Goal: Information Seeking & Learning: Learn about a topic

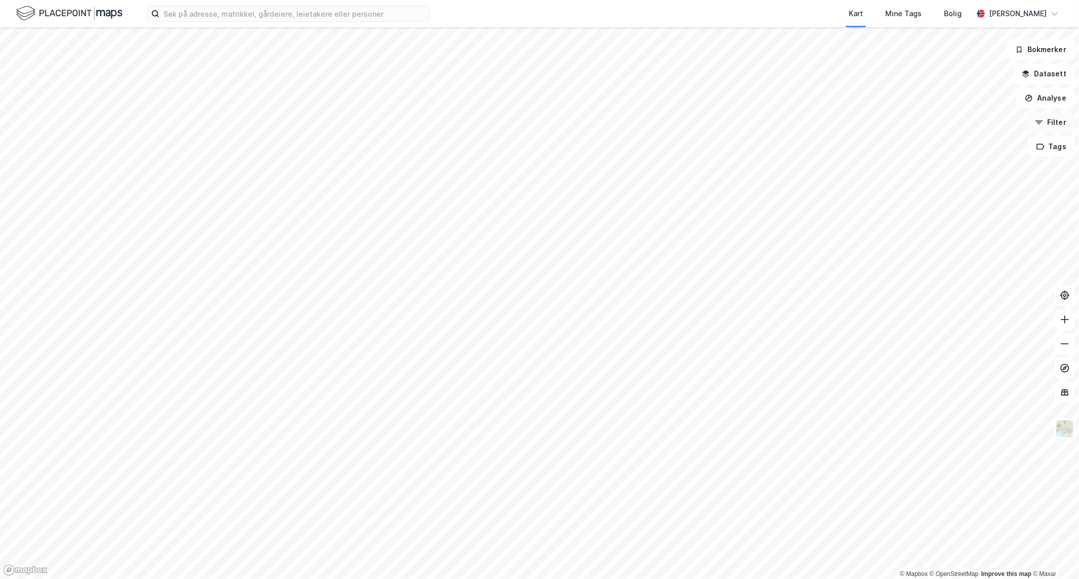
click at [1055, 122] on button "Filter" at bounding box center [1050, 122] width 49 height 20
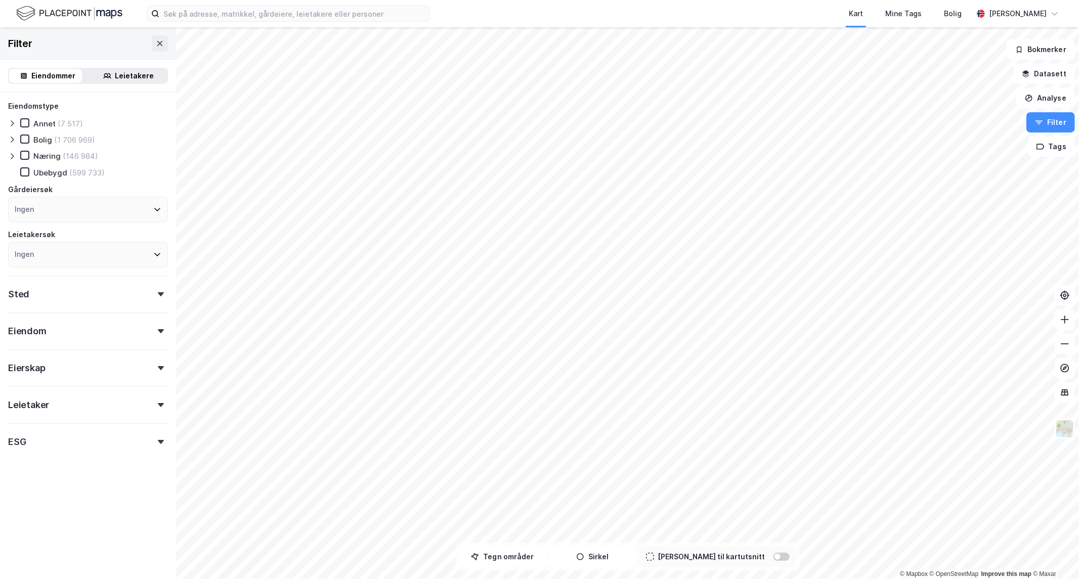
click at [125, 77] on div "Leietakere" at bounding box center [134, 76] width 39 height 12
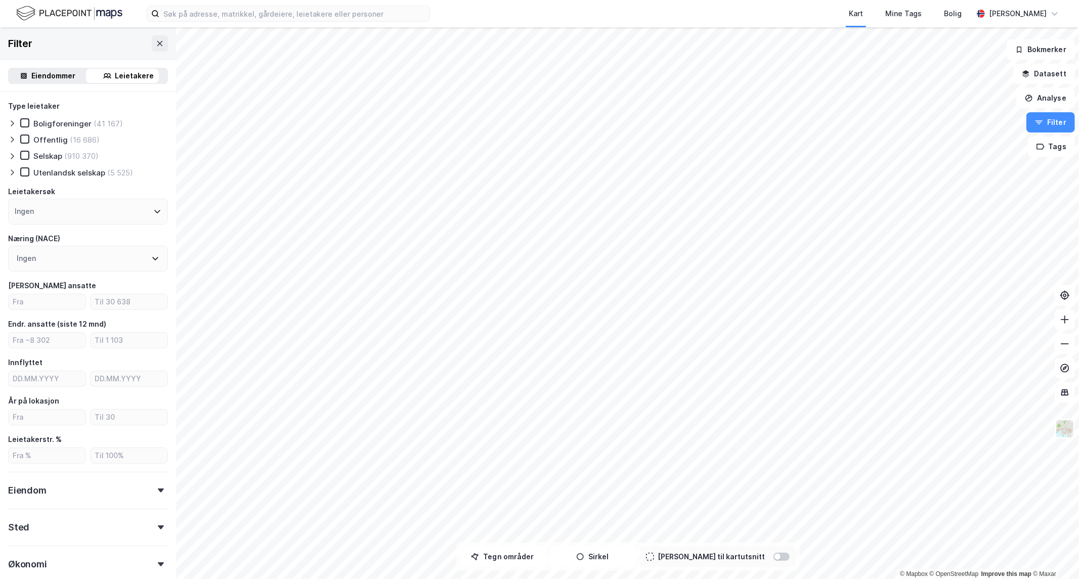
click at [74, 211] on div "Ingen" at bounding box center [88, 212] width 160 height 26
click at [49, 240] on input at bounding box center [93, 239] width 132 height 14
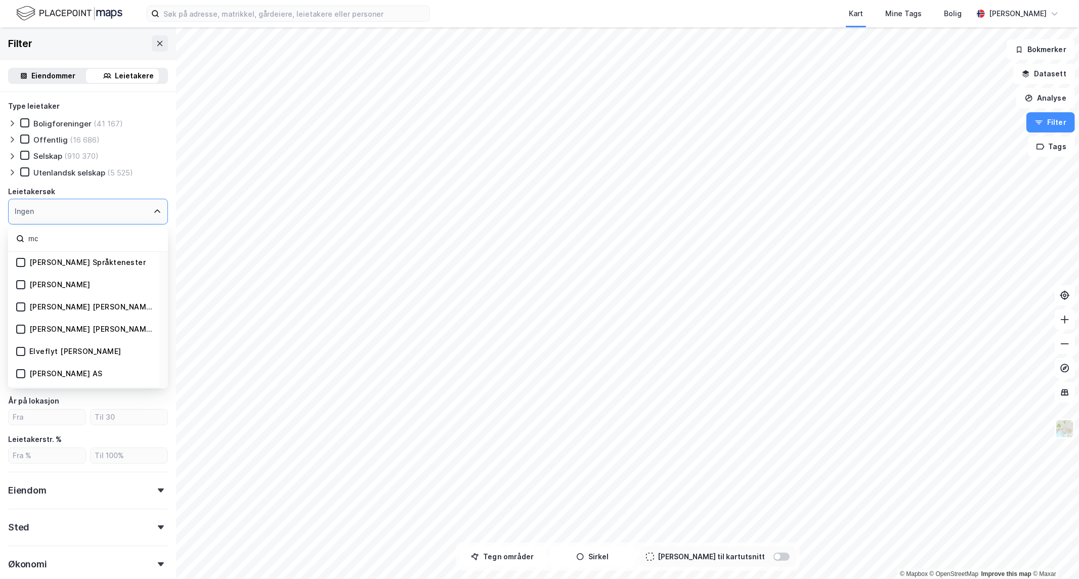
type input "m"
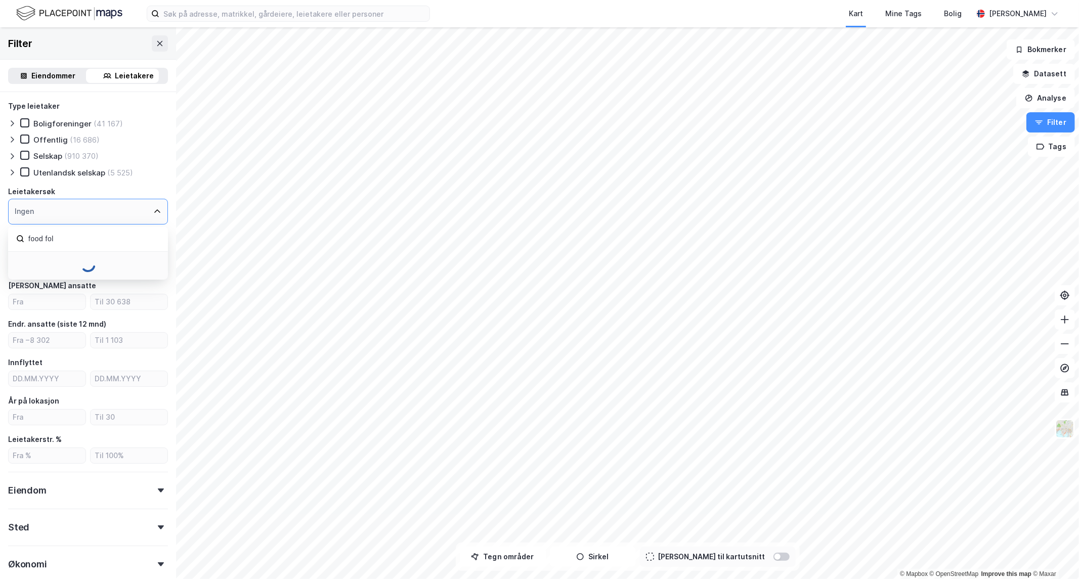
type input "food folk"
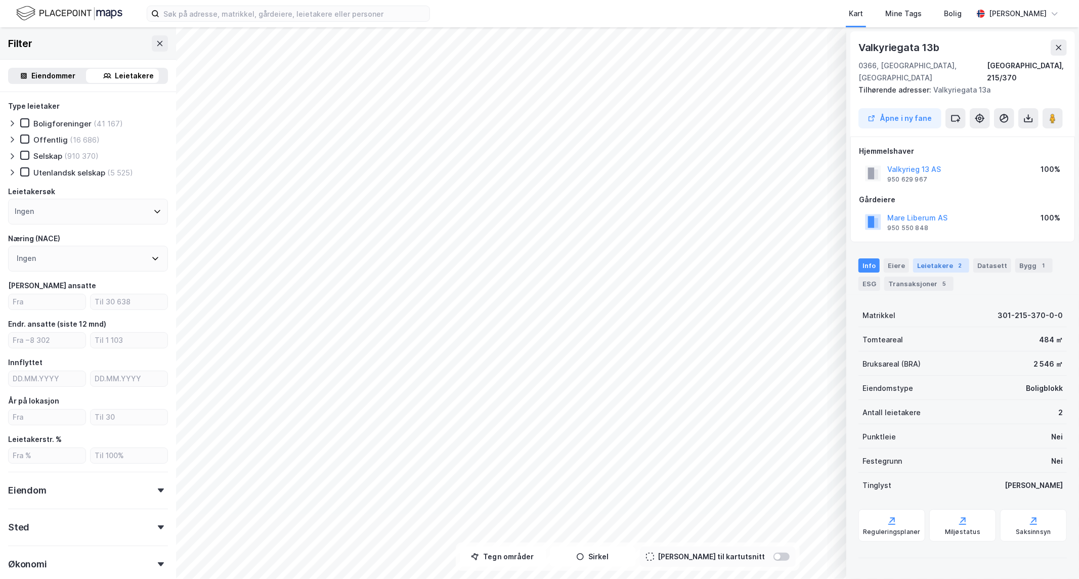
click at [938, 258] on div "Leietakere 2" at bounding box center [941, 265] width 56 height 14
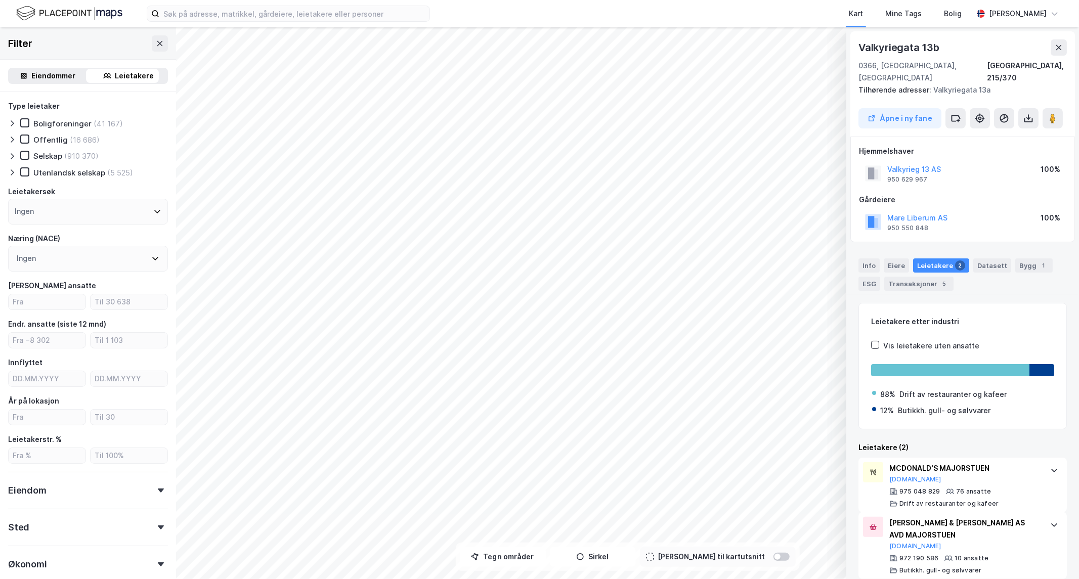
click at [64, 215] on div "Ingen" at bounding box center [88, 212] width 160 height 26
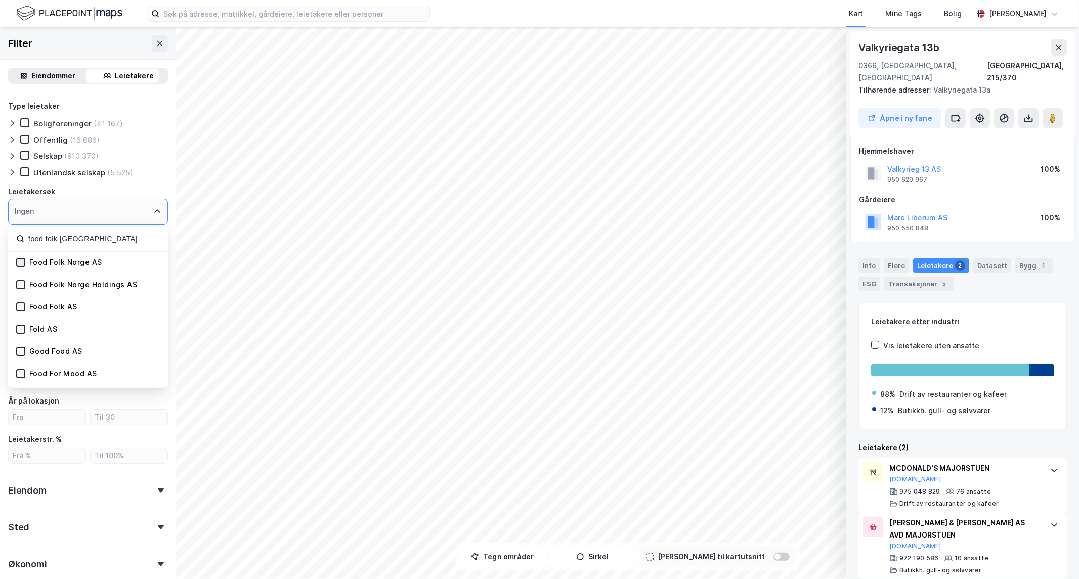
type input "food folk [GEOGRAPHIC_DATA]"
click at [18, 264] on icon at bounding box center [20, 262] width 7 height 7
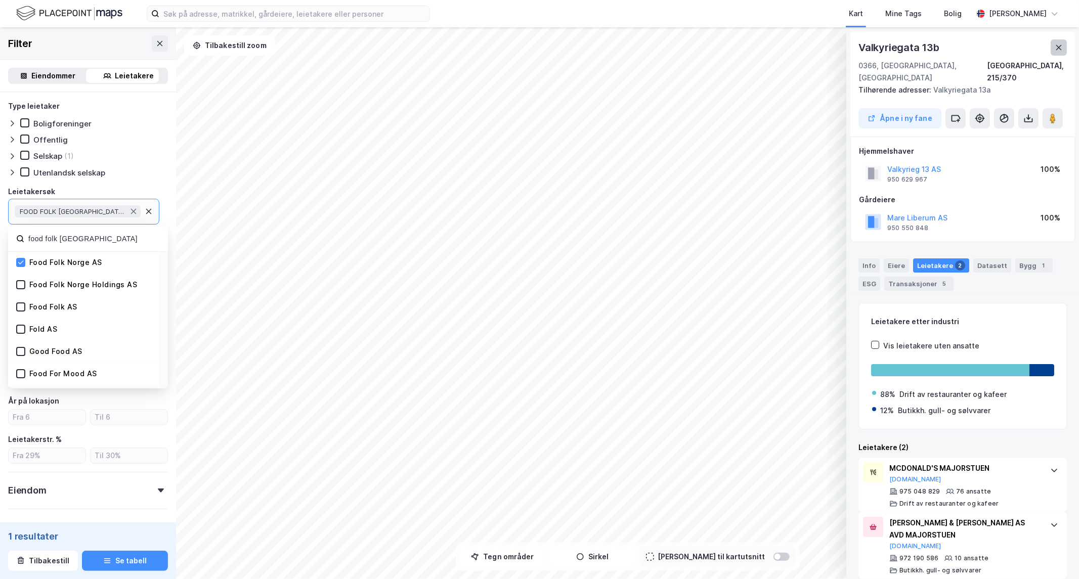
click at [1064, 48] on button at bounding box center [1058, 47] width 16 height 16
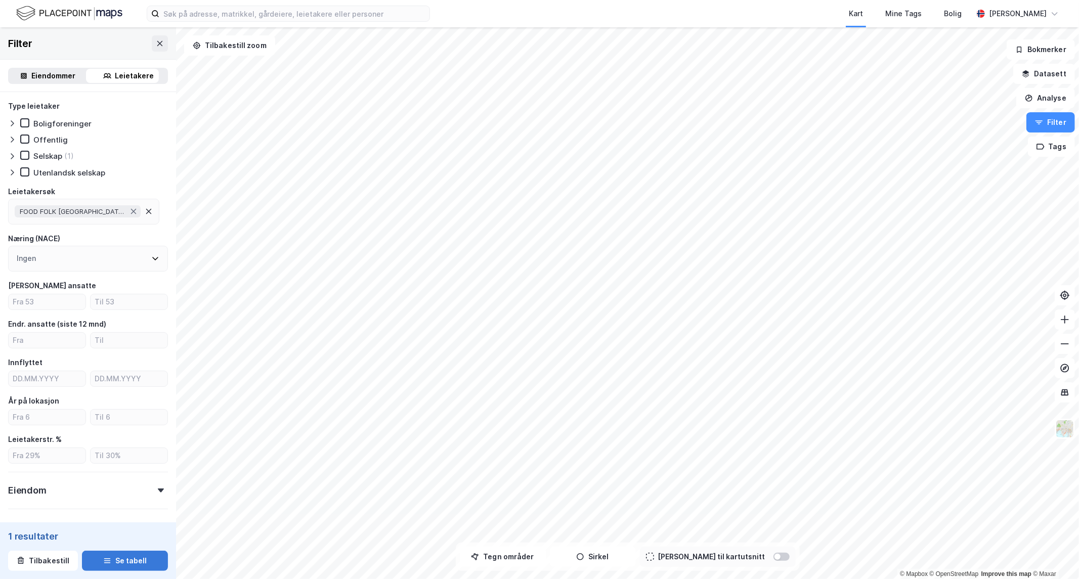
click at [119, 555] on button "Se tabell" at bounding box center [125, 561] width 86 height 20
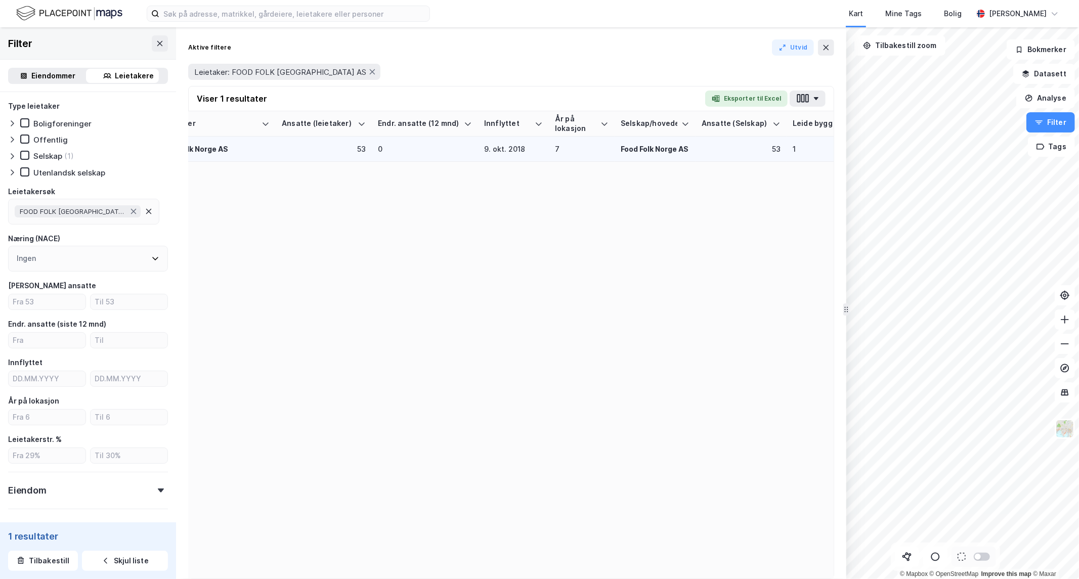
scroll to position [0, 30]
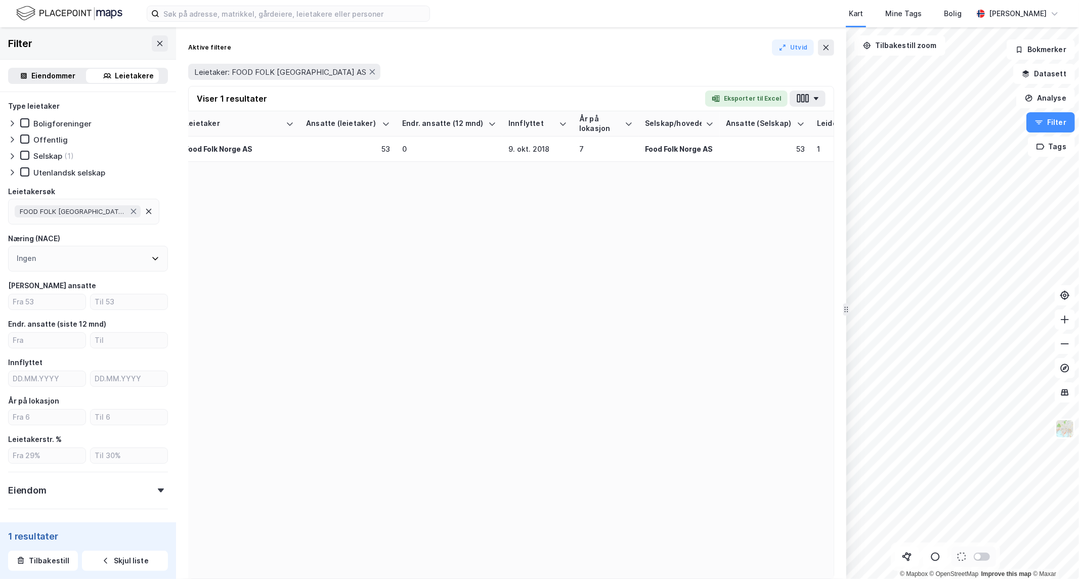
click at [144, 214] on div "FOOD FOLK [GEOGRAPHIC_DATA] AS" at bounding box center [83, 212] width 151 height 26
click at [99, 215] on div "FOOD FOLK [GEOGRAPHIC_DATA] AS" at bounding box center [78, 211] width 126 height 12
click at [129, 212] on icon at bounding box center [133, 211] width 8 height 8
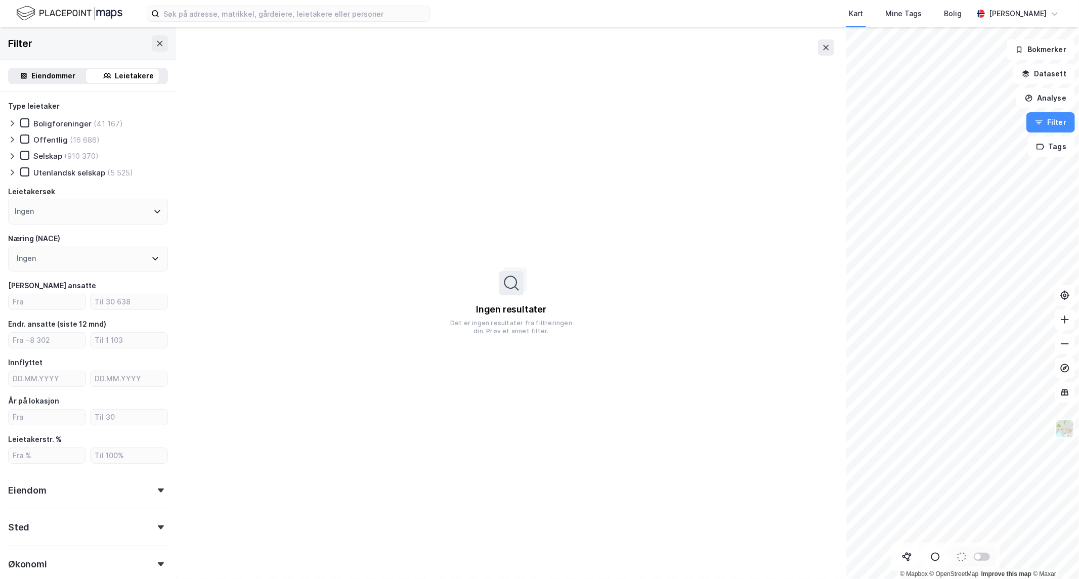
click at [141, 42] on div "Filter" at bounding box center [88, 43] width 176 height 32
click at [156, 43] on icon at bounding box center [160, 43] width 8 height 8
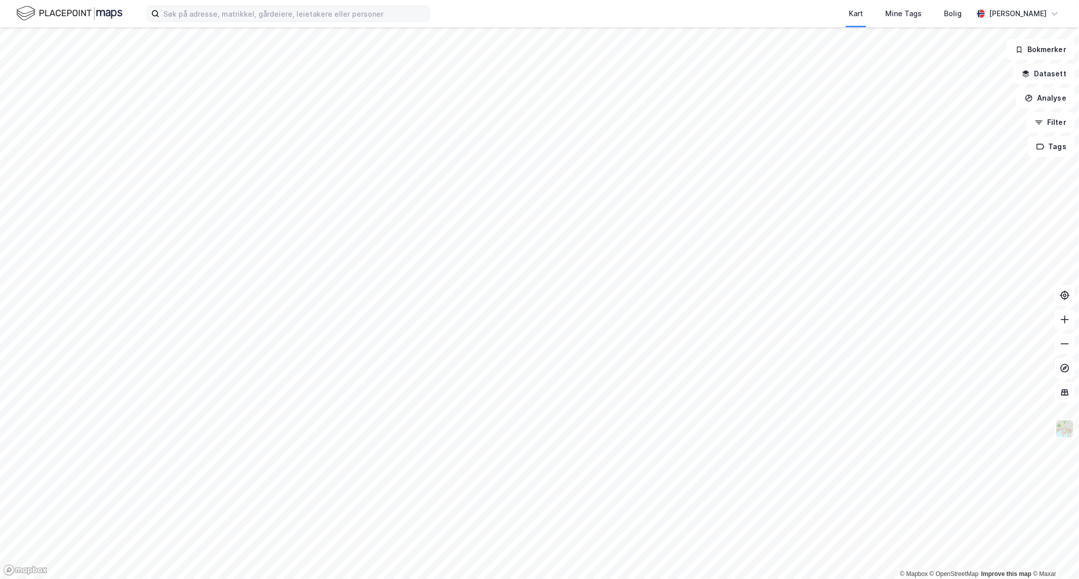
click at [202, 21] on label at bounding box center [288, 14] width 283 height 16
click at [202, 21] on input at bounding box center [294, 13] width 270 height 15
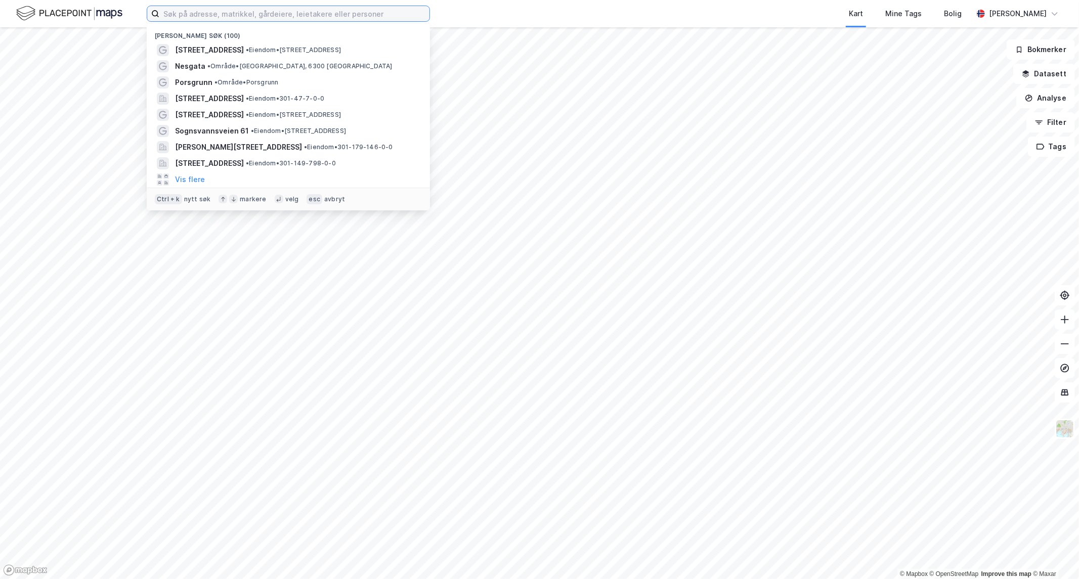
click at [213, 17] on input at bounding box center [294, 13] width 270 height 15
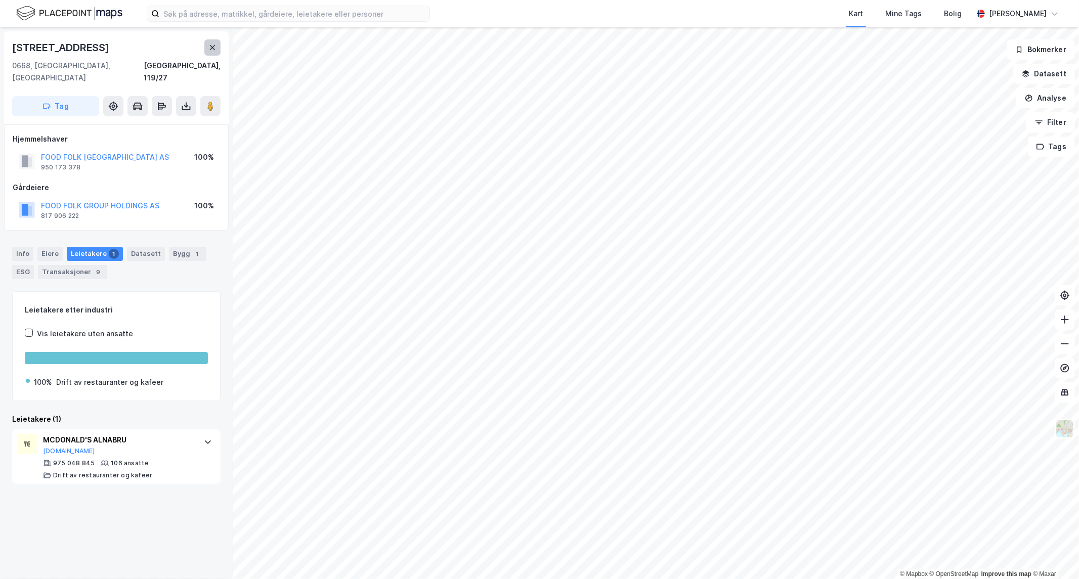
click at [212, 47] on icon at bounding box center [212, 47] width 8 height 8
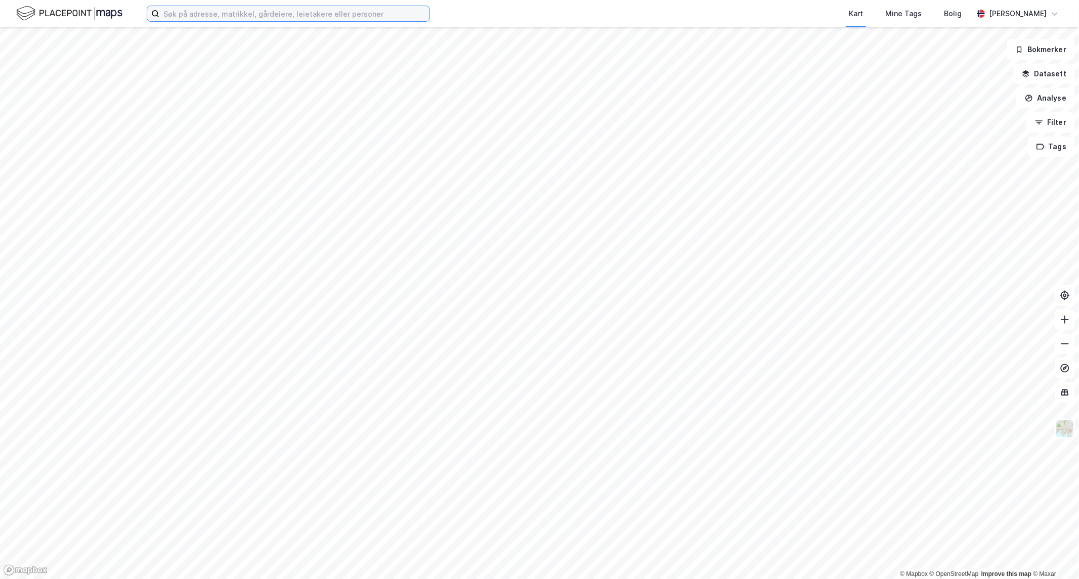
click at [214, 20] on input at bounding box center [294, 13] width 270 height 15
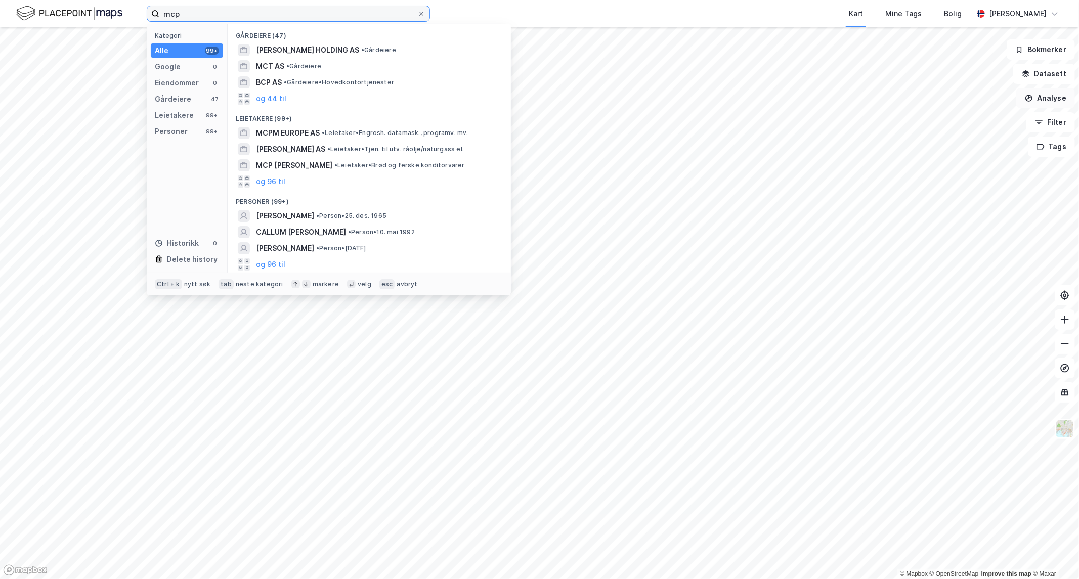
type input "mcp"
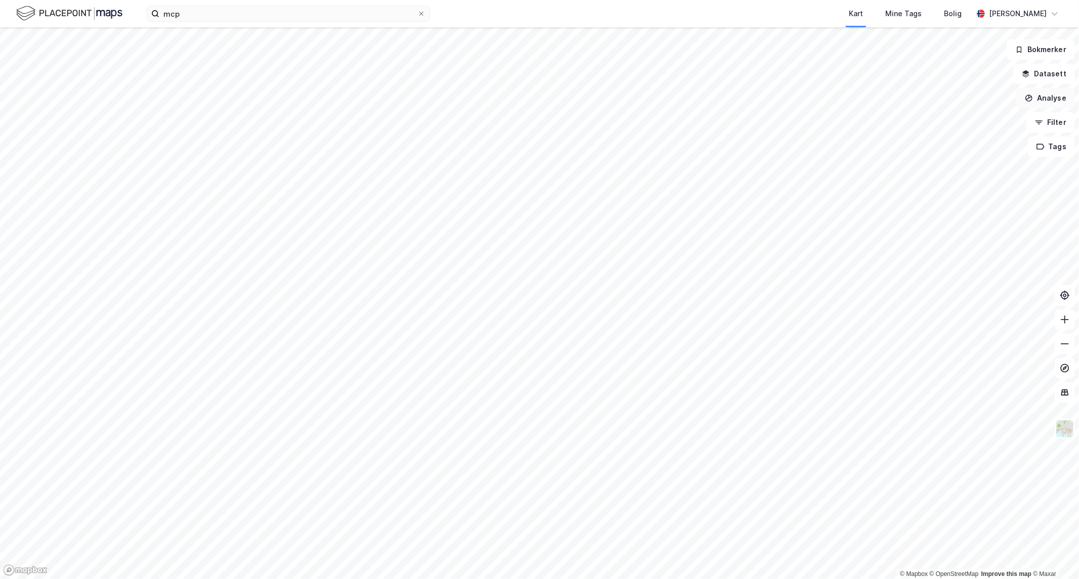
click at [1050, 99] on button "Analyse" at bounding box center [1045, 98] width 59 height 20
click at [1047, 115] on button "Filter" at bounding box center [1050, 122] width 49 height 20
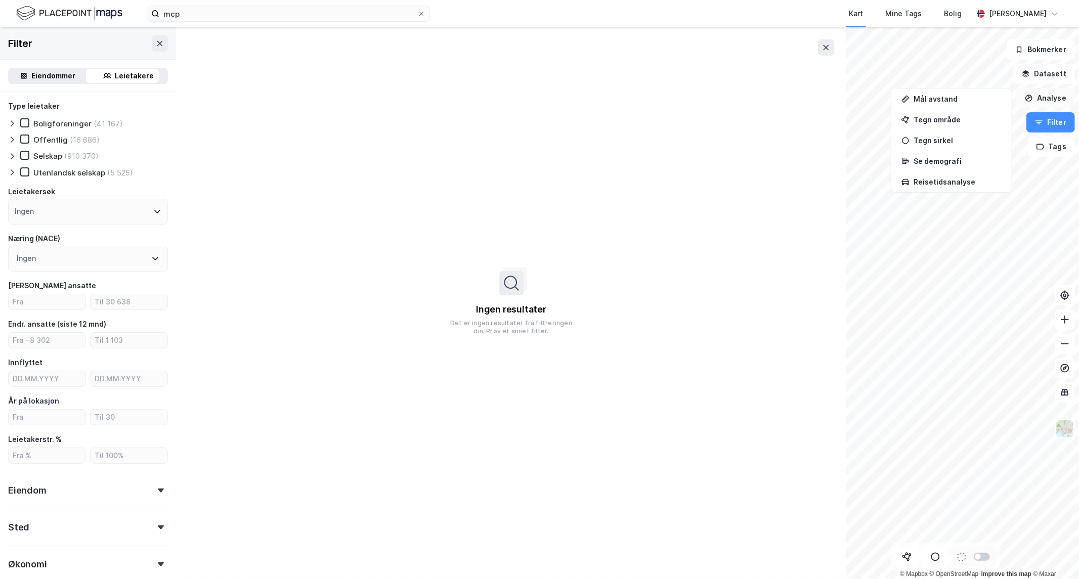
click at [1037, 95] on button "Analyse" at bounding box center [1045, 98] width 59 height 20
click at [81, 213] on div "Ingen" at bounding box center [88, 212] width 160 height 26
type input "burgerking"
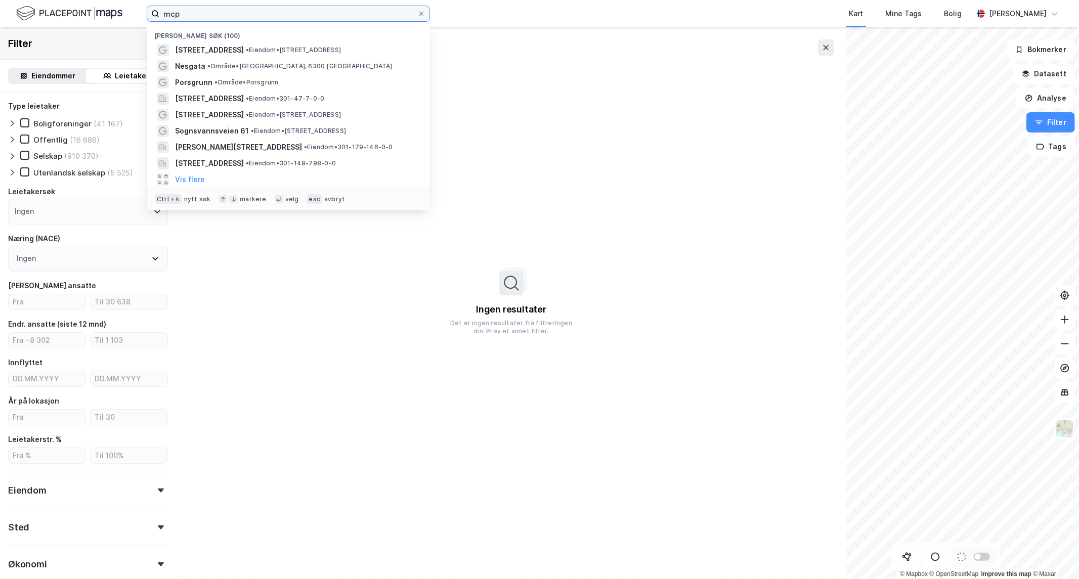
click at [407, 11] on input "mcp" at bounding box center [288, 13] width 258 height 15
click at [419, 13] on icon at bounding box center [421, 14] width 6 height 6
click at [417, 13] on input "mcp" at bounding box center [288, 13] width 258 height 15
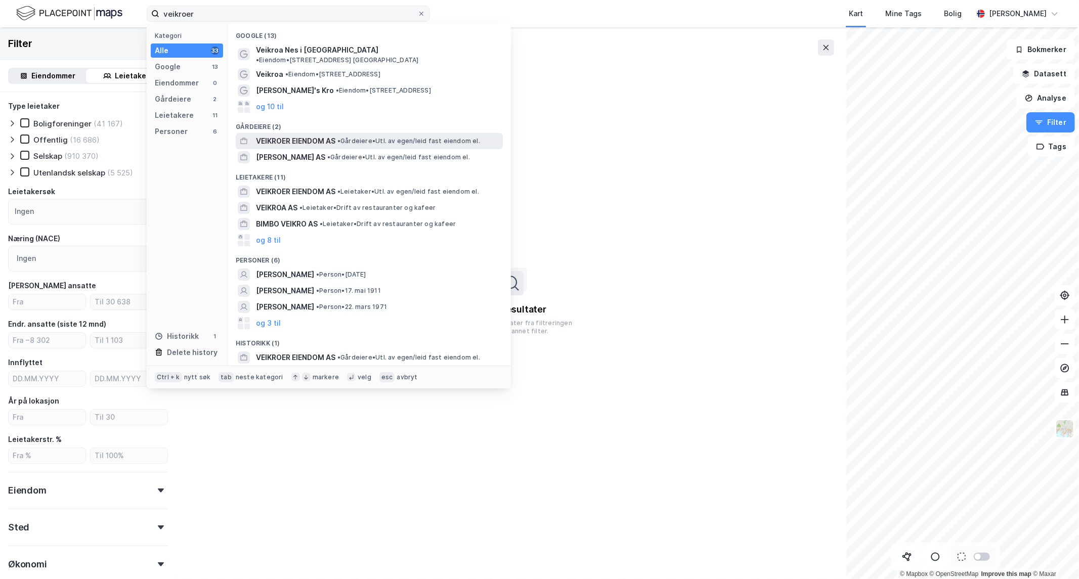
click at [372, 137] on span "• Gårdeiere • Utl. av egen/leid fast eiendom el." at bounding box center [408, 141] width 143 height 8
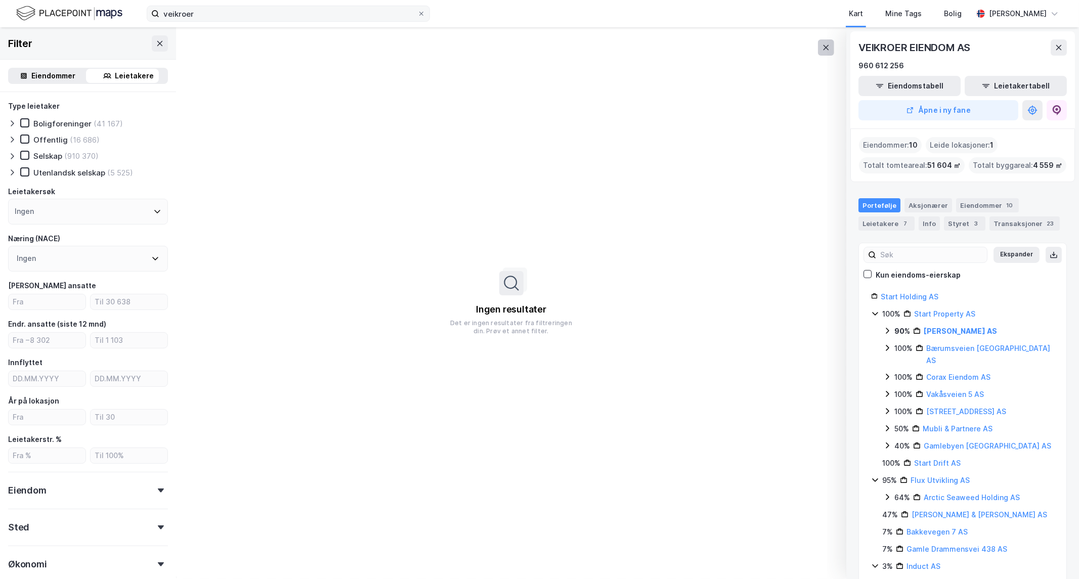
click at [826, 46] on icon at bounding box center [826, 47] width 8 height 8
click at [156, 39] on icon at bounding box center [160, 43] width 8 height 8
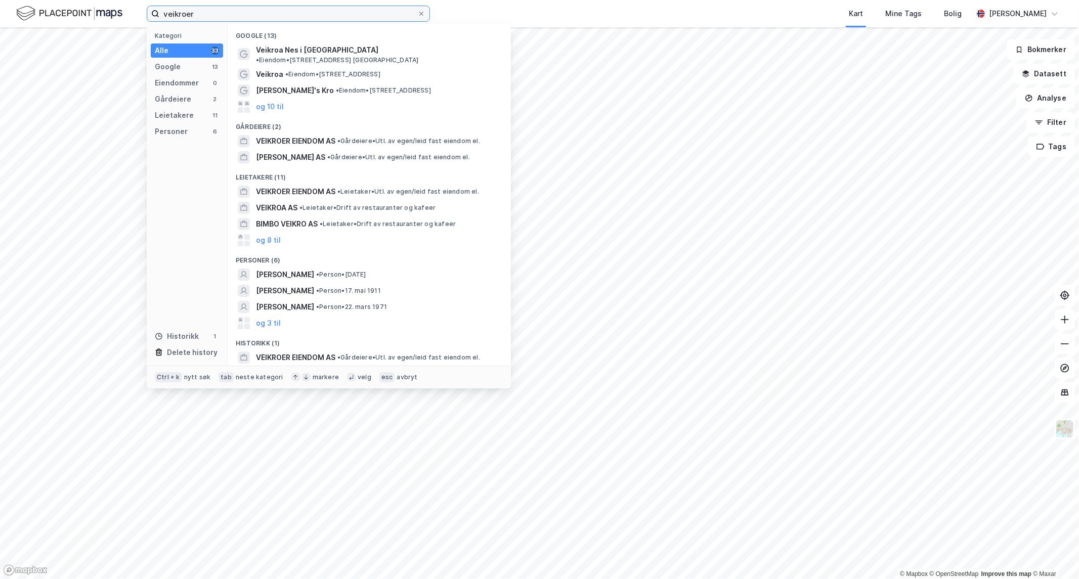
click at [210, 16] on input "veikroer" at bounding box center [288, 13] width 258 height 15
type input "veikroer"
click at [316, 135] on span "VEIKROER EIENDOM AS" at bounding box center [295, 141] width 79 height 12
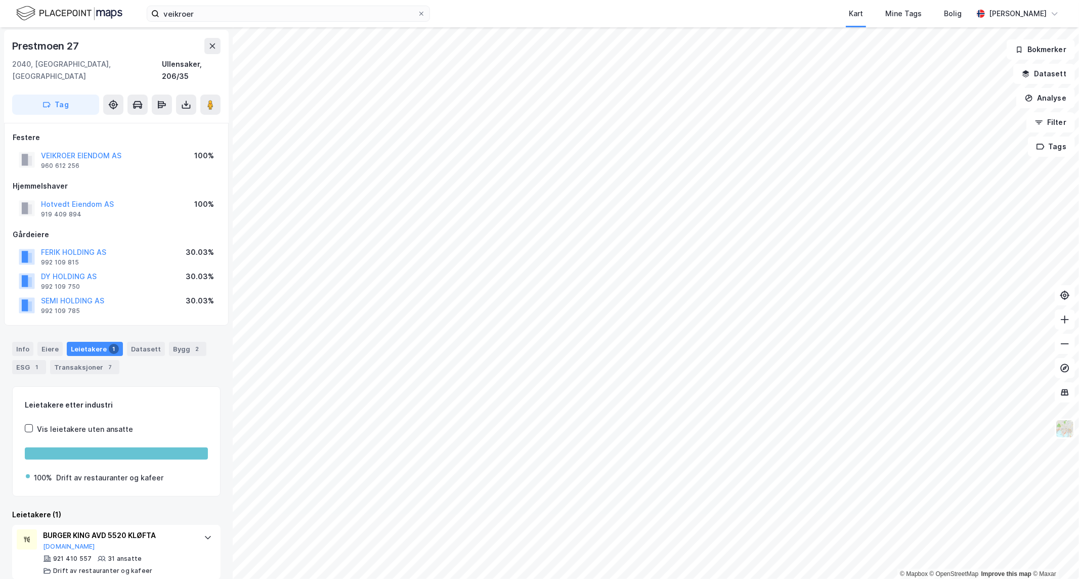
scroll to position [33, 0]
click at [210, 49] on icon at bounding box center [212, 46] width 8 height 8
click at [140, 529] on div "BURGER KING AVD 5520 KLØFTA" at bounding box center [118, 535] width 151 height 12
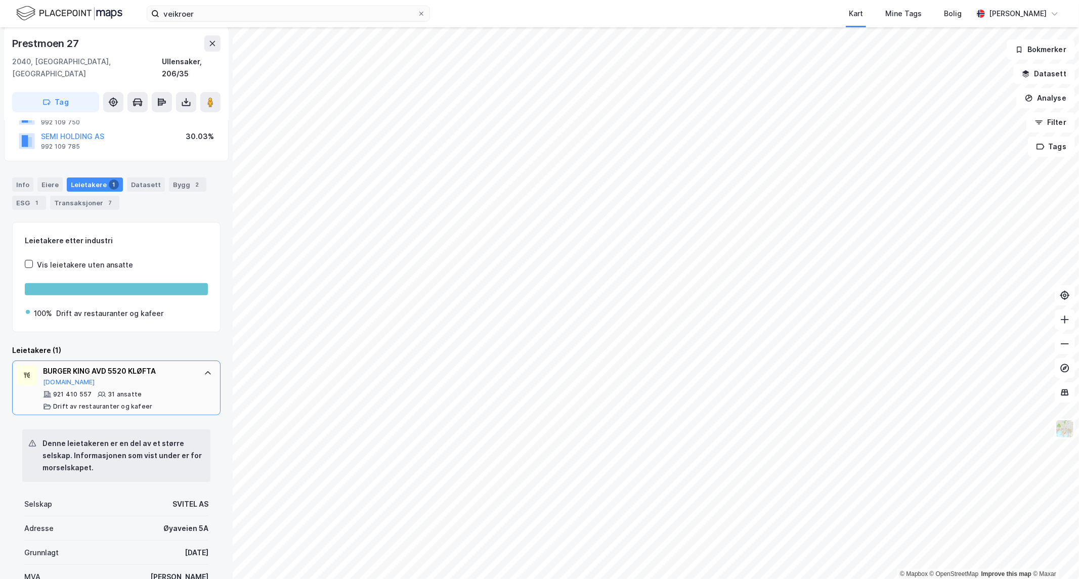
click at [156, 375] on div "BURGER KING AVD 5520 KLØFTA [DOMAIN_NAME] 921 410 557 31 ansatte Drift av resta…" at bounding box center [118, 388] width 151 height 46
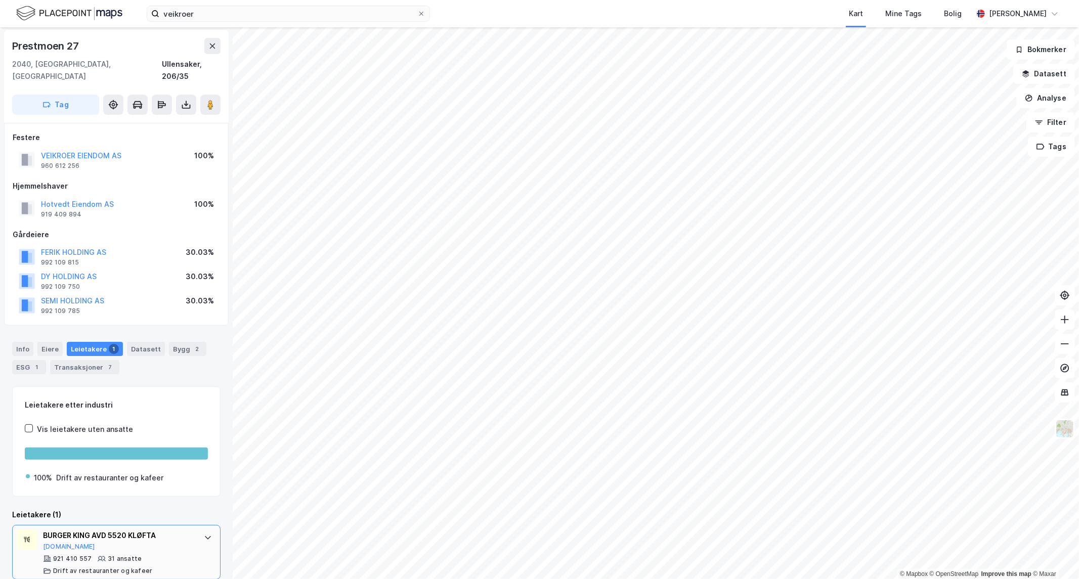
click at [136, 534] on div "BURGER KING AVD 5520 KLØFTA [DOMAIN_NAME]" at bounding box center [118, 539] width 151 height 21
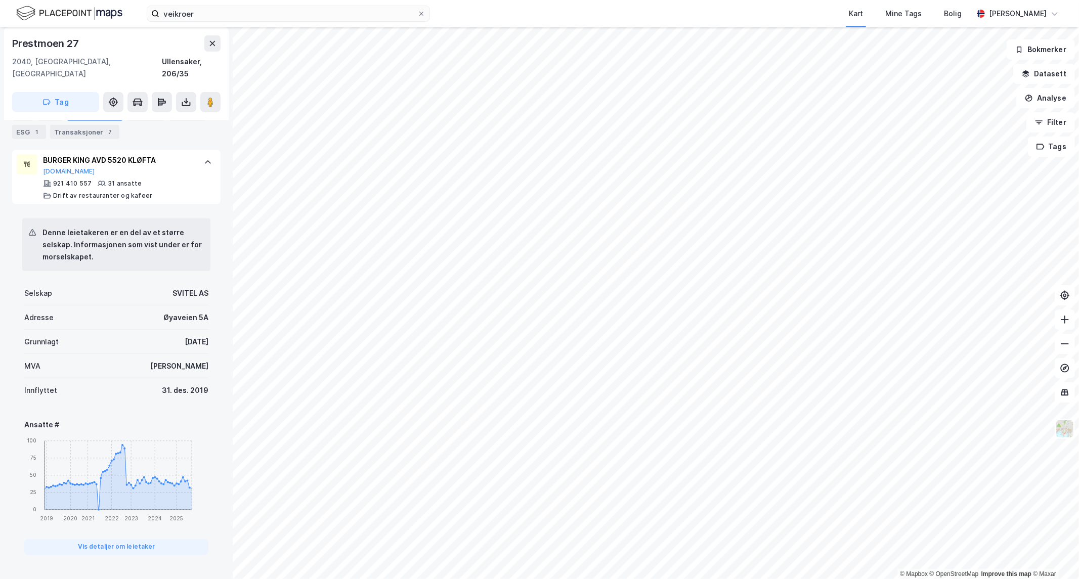
scroll to position [377, 0]
click at [140, 542] on button "Vis detaljer om leietaker" at bounding box center [116, 547] width 184 height 16
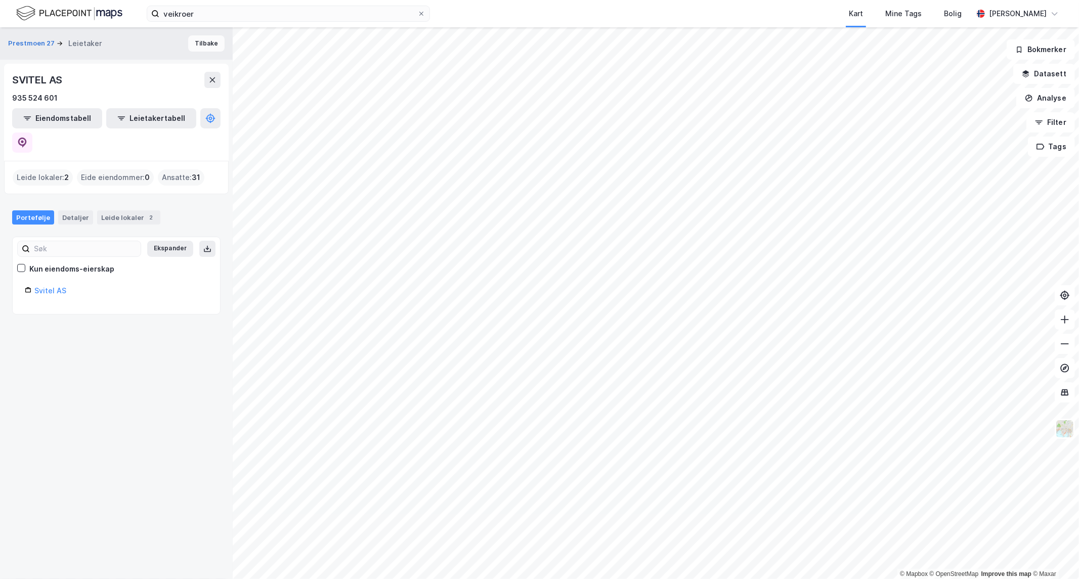
click at [200, 41] on button "Tilbake" at bounding box center [206, 43] width 36 height 16
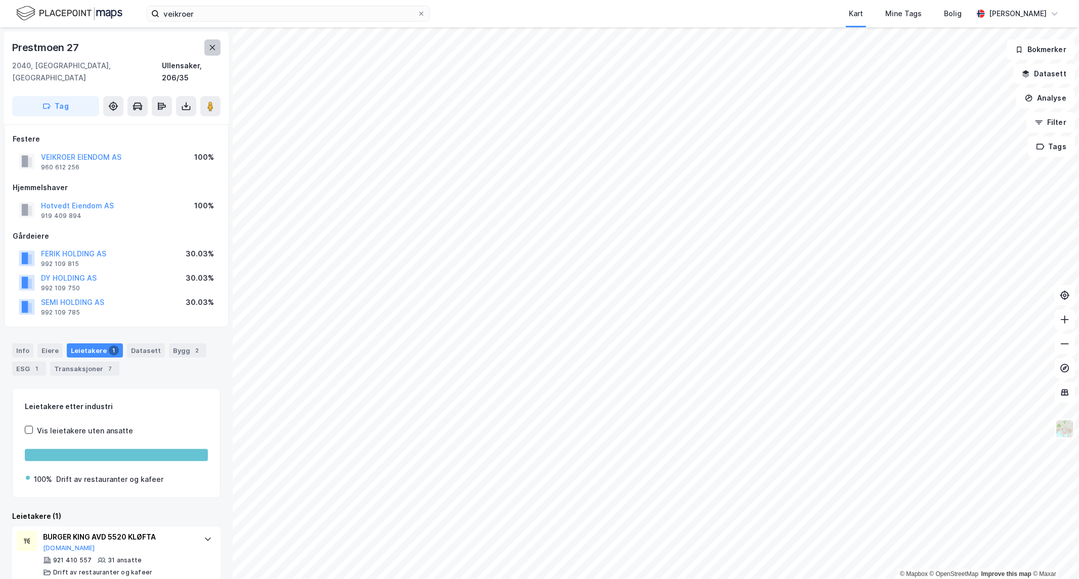
click at [215, 51] on icon at bounding box center [212, 47] width 8 height 8
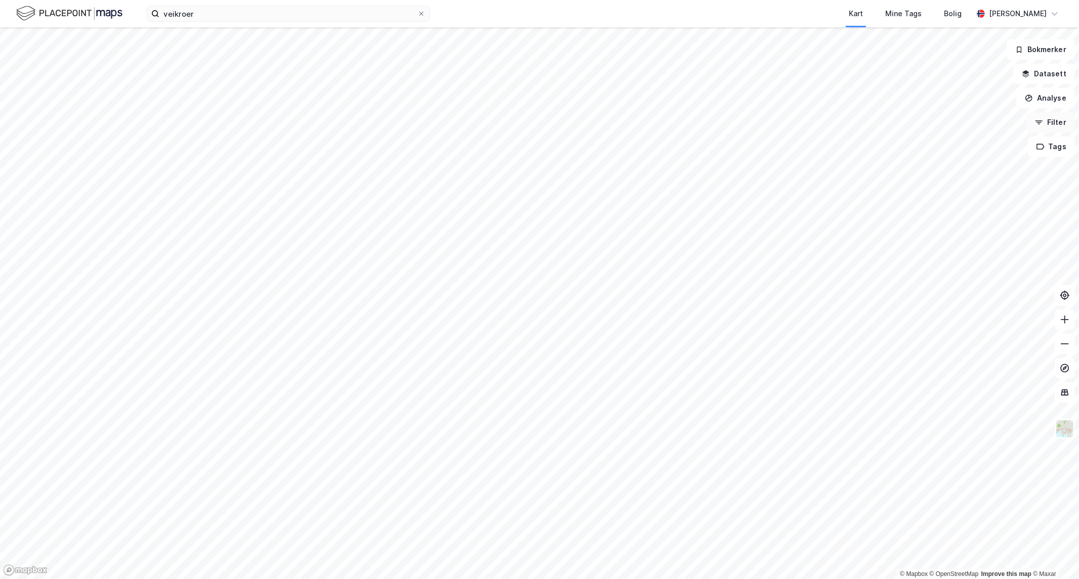
click at [1048, 116] on button "Filter" at bounding box center [1050, 122] width 49 height 20
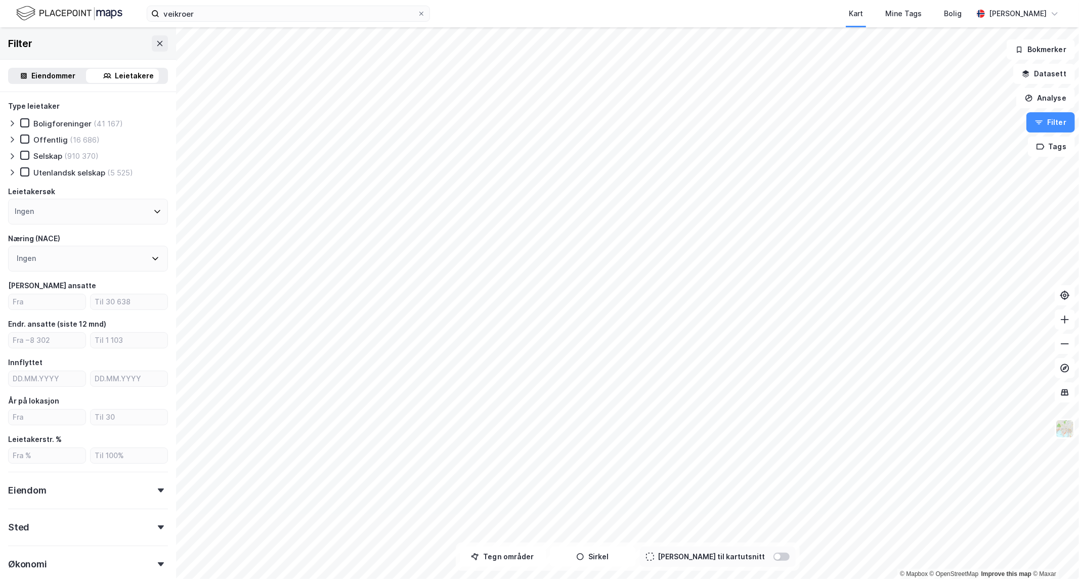
click at [86, 213] on div "Ingen" at bounding box center [88, 212] width 160 height 26
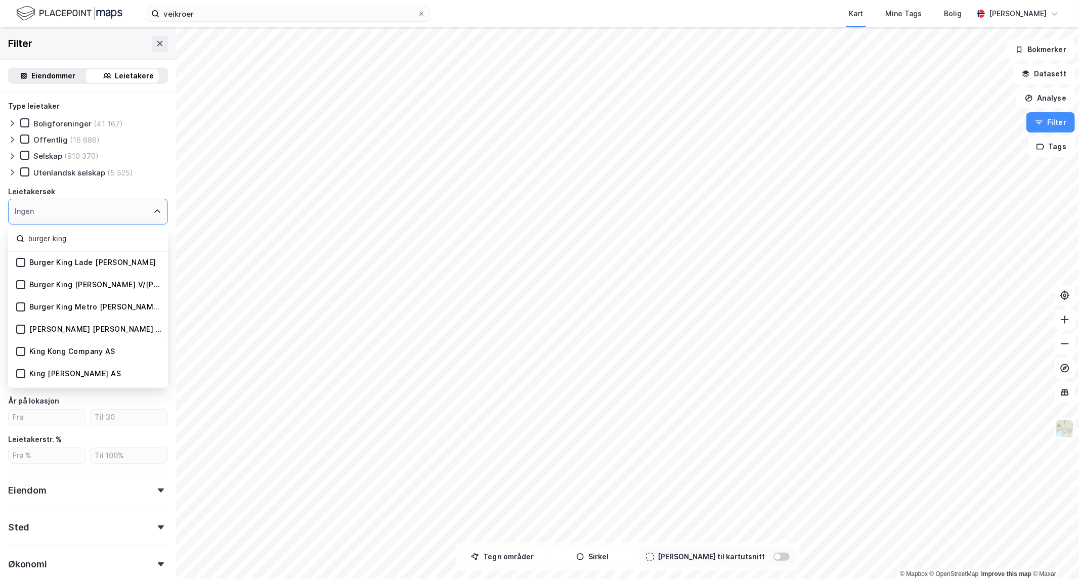
scroll to position [1, 0]
drag, startPoint x: 72, startPoint y: 236, endPoint x: 0, endPoint y: 230, distance: 72.6
click at [0, 230] on div "Type leietaker Boligforeninger (41 167) Offentlig (16 686) Selskap (910 370) Ut…" at bounding box center [88, 362] width 176 height 541
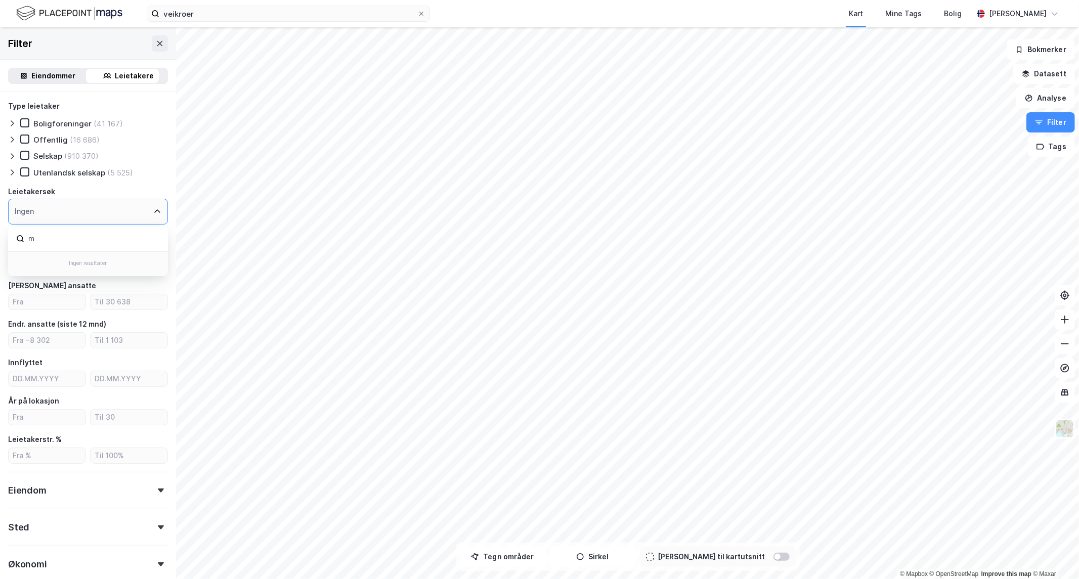
scroll to position [0, 0]
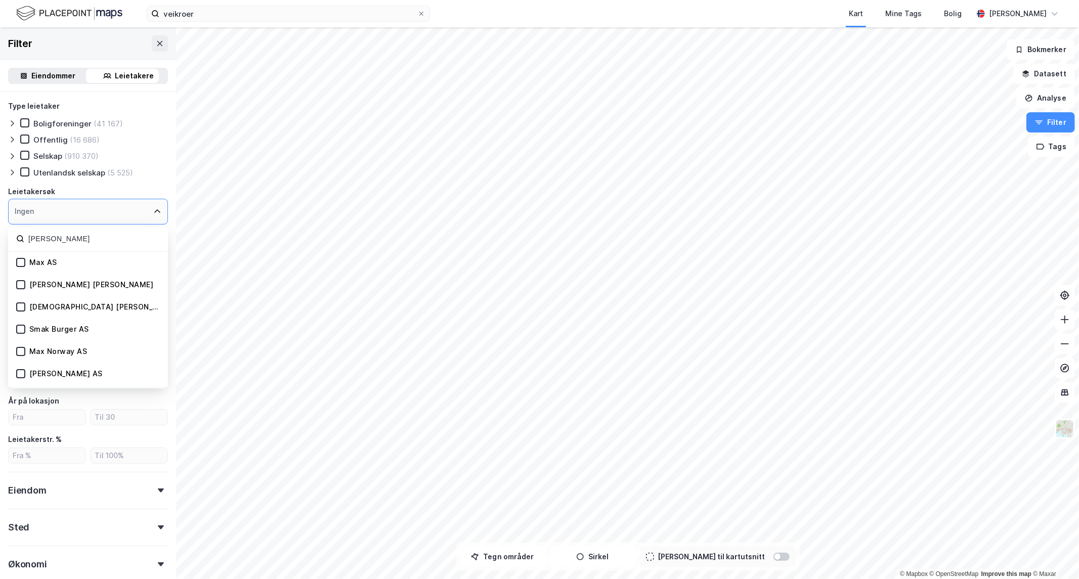
type input "[PERSON_NAME]"
click at [142, 209] on div "Ingen" at bounding box center [88, 212] width 160 height 26
click at [153, 207] on icon at bounding box center [157, 211] width 8 height 8
click at [153, 209] on icon at bounding box center [157, 211] width 8 height 8
click at [157, 186] on div "Leietakersøk" at bounding box center [88, 192] width 160 height 12
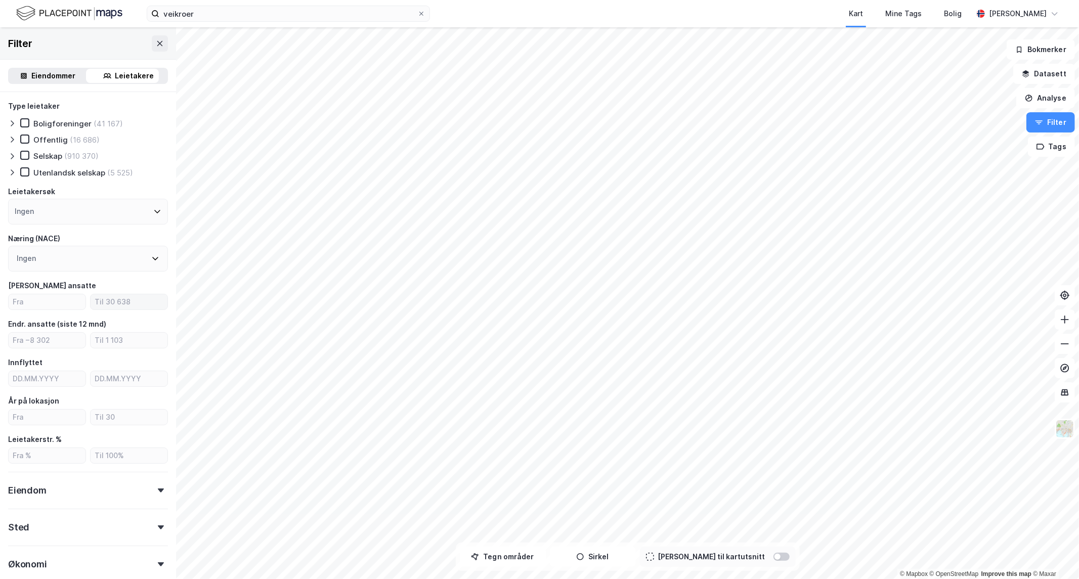
scroll to position [53, 0]
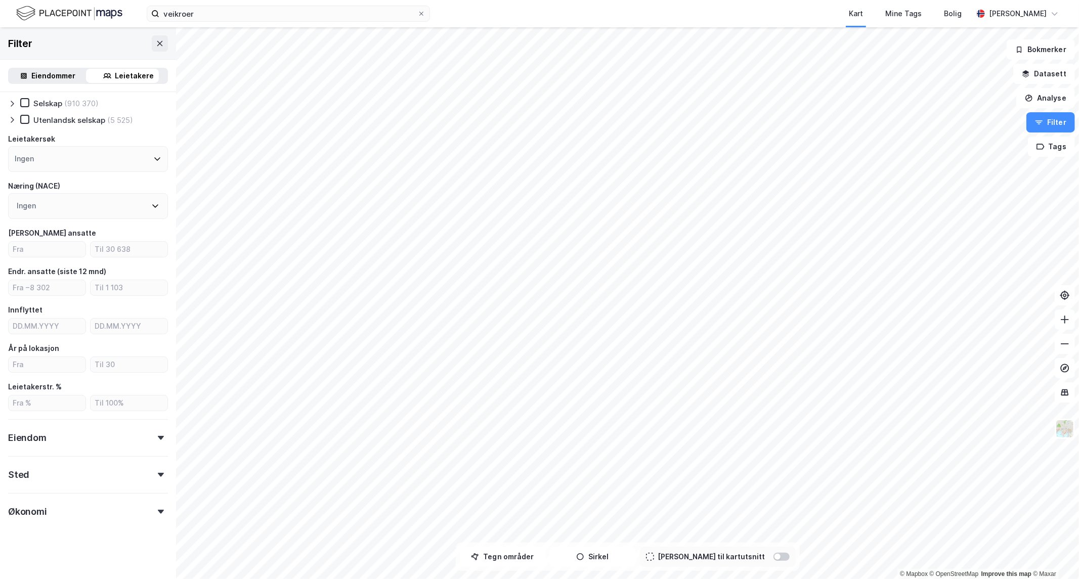
click at [122, 204] on div "Ingen" at bounding box center [88, 206] width 160 height 26
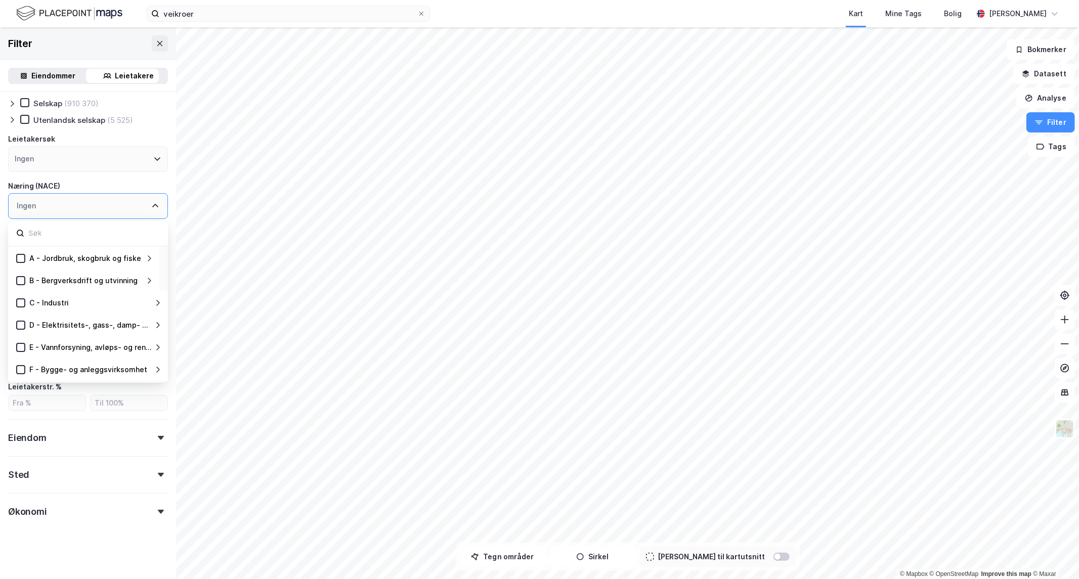
click at [145, 209] on div "Ingen" at bounding box center [88, 206] width 160 height 26
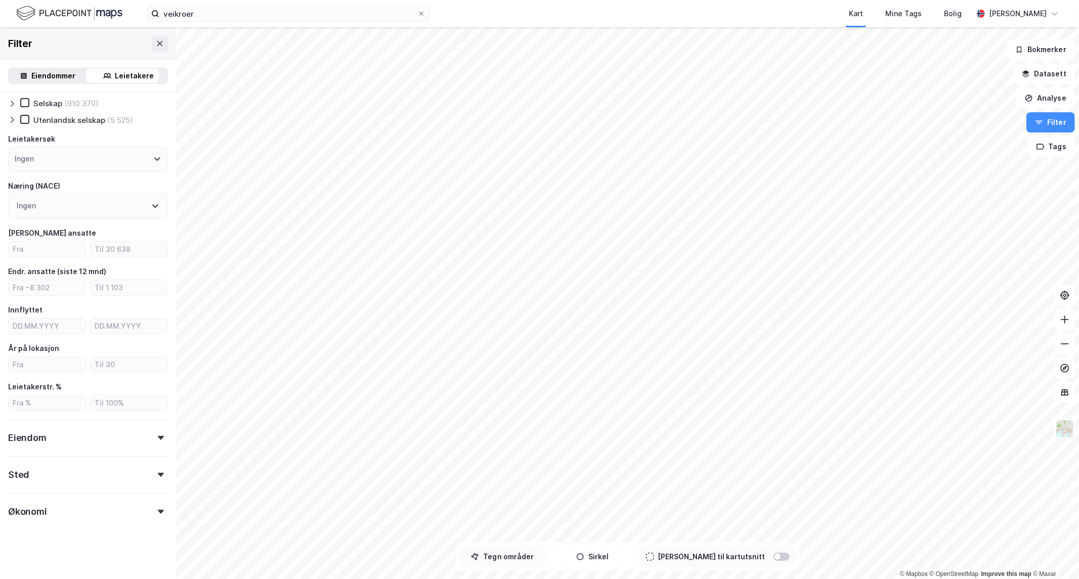
click at [508, 557] on div "© Mapbox © OpenStreetMap Improve this map © Maxar Filter Eiendommer Leietakere …" at bounding box center [539, 303] width 1079 height 552
click at [586, 550] on div "© Mapbox © OpenStreetMap Improve this map © Maxar Filter Eiendommer Leietakere …" at bounding box center [539, 303] width 1079 height 552
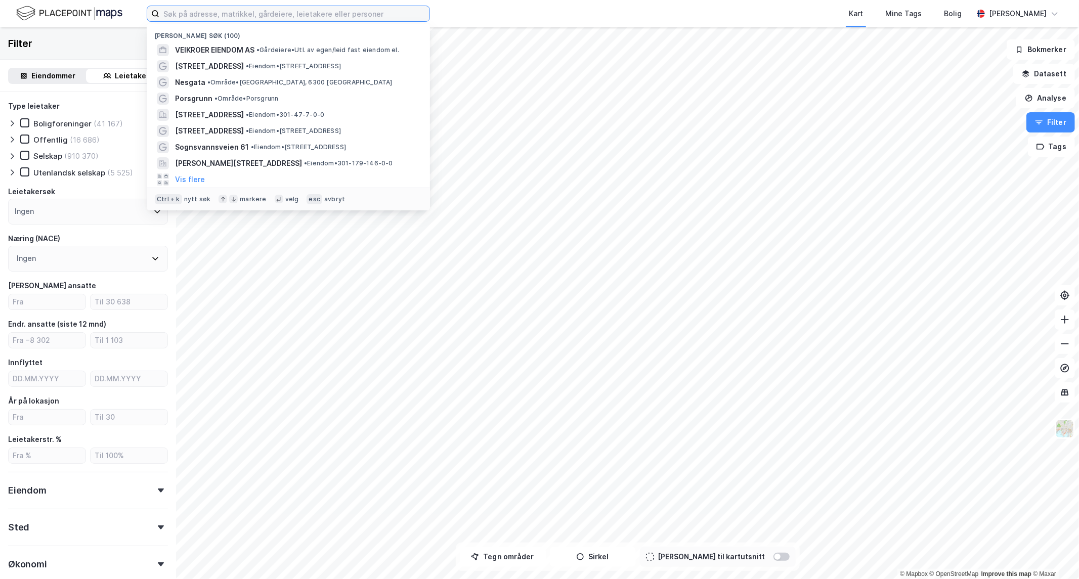
click at [191, 18] on input at bounding box center [294, 13] width 270 height 15
click at [205, 53] on span "VEIKROER EIENDOM AS" at bounding box center [214, 50] width 79 height 12
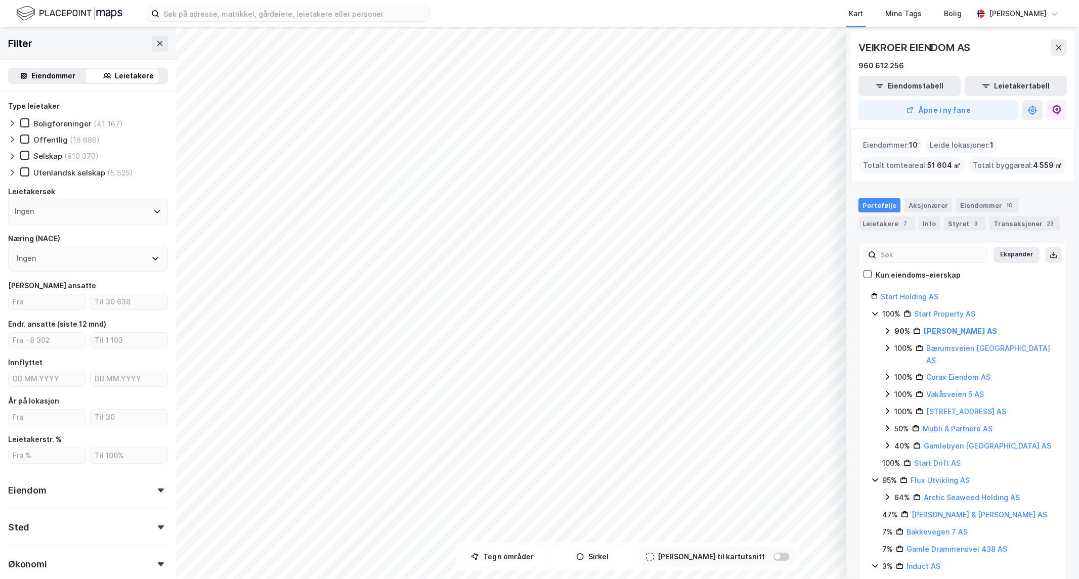
click at [888, 327] on icon at bounding box center [887, 331] width 8 height 8
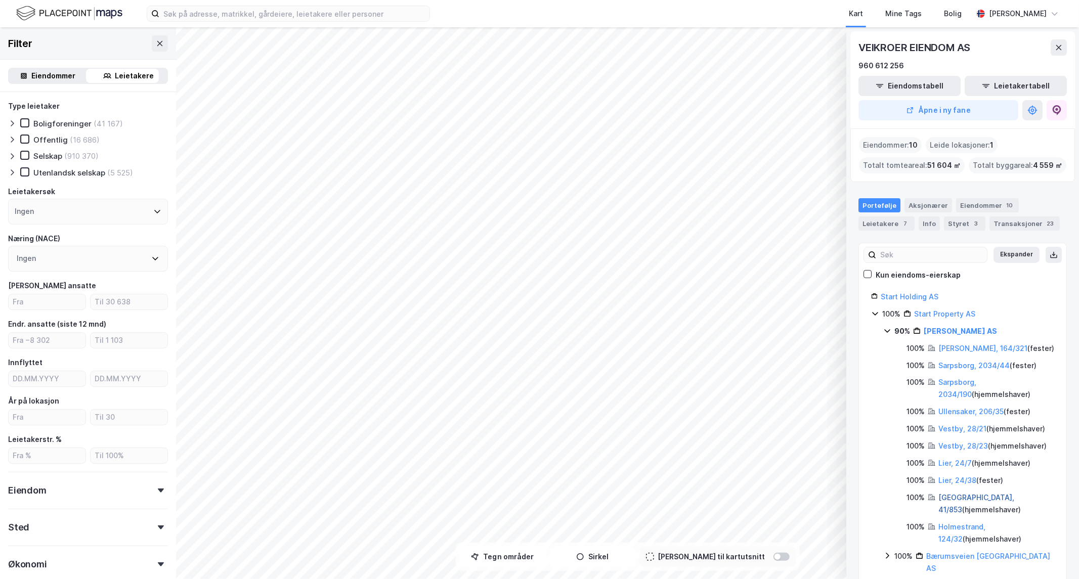
click at [954, 499] on link "Lillehammer, 41/853" at bounding box center [976, 503] width 76 height 21
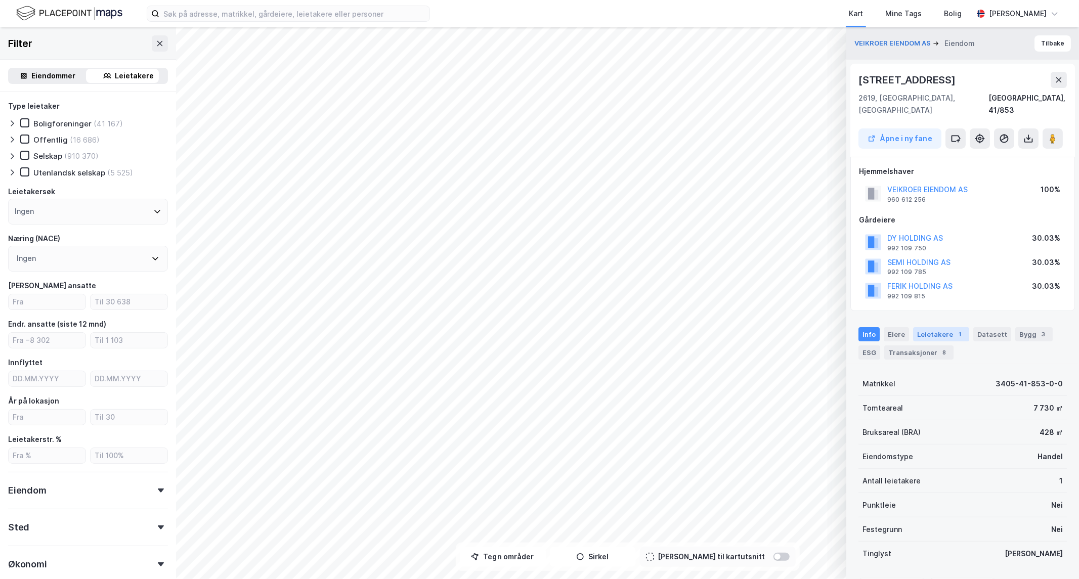
click at [943, 327] on div "Leietakere 1" at bounding box center [941, 334] width 56 height 14
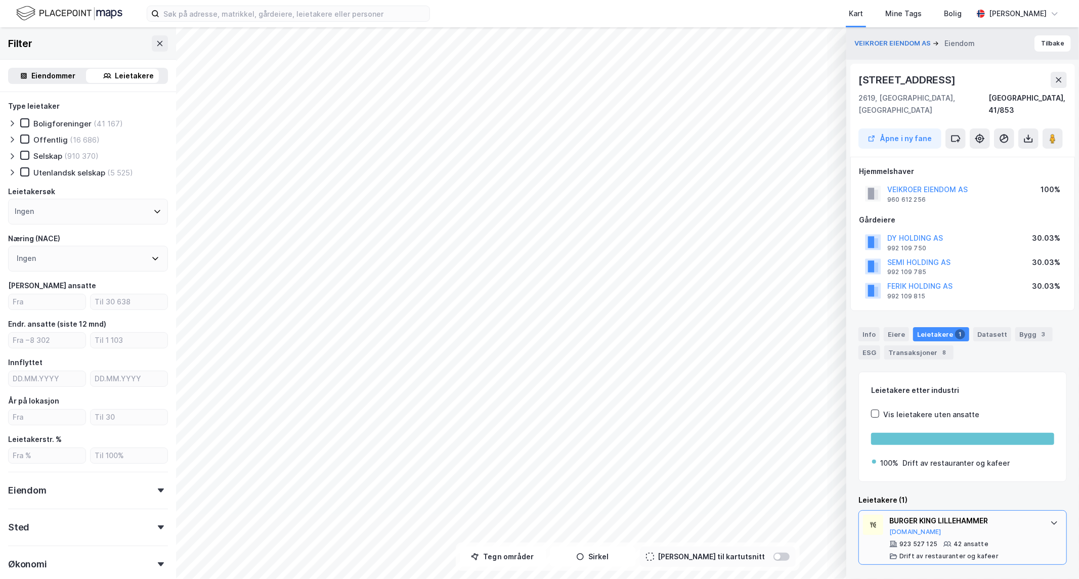
click at [916, 540] on div "923 527 125" at bounding box center [918, 544] width 38 height 8
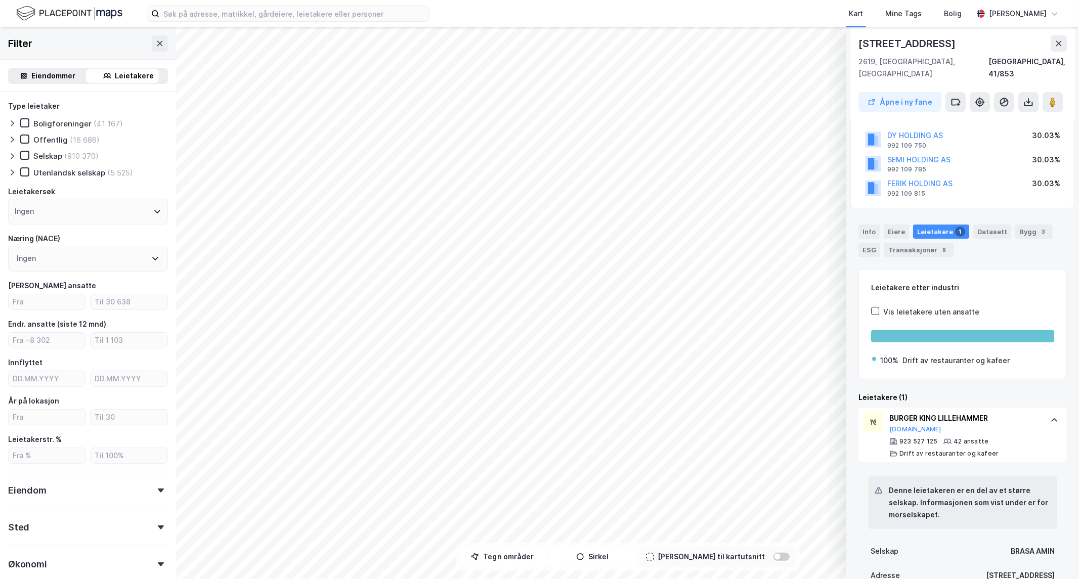
scroll to position [92, 0]
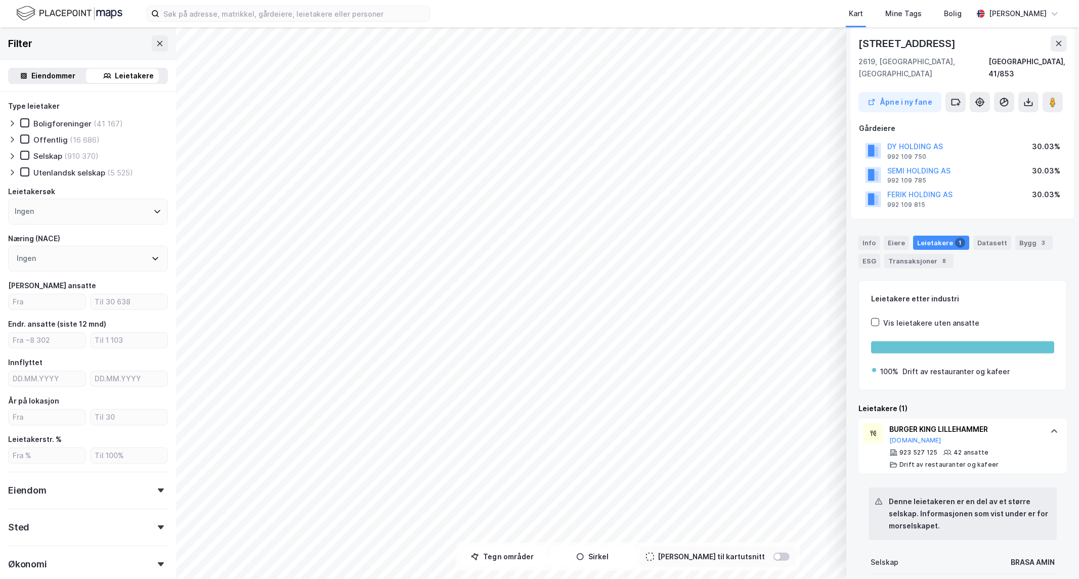
click at [95, 204] on div "Ingen" at bounding box center [88, 212] width 160 height 26
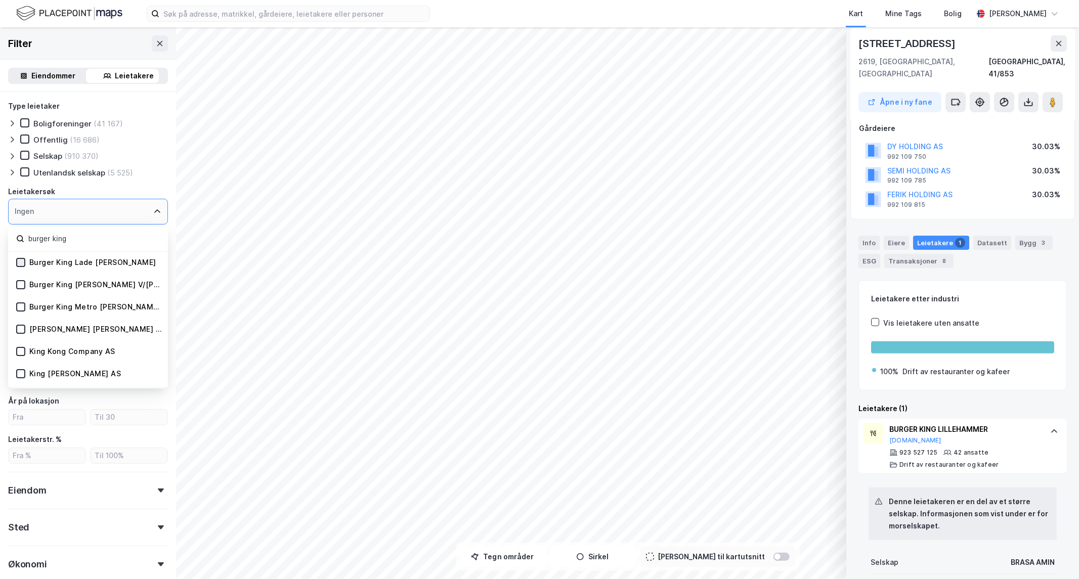
type input "burger king"
click at [18, 262] on icon at bounding box center [20, 262] width 7 height 7
click at [19, 279] on div "Burger King Jessheim V/tård Mathiesen" at bounding box center [83, 285] width 151 height 22
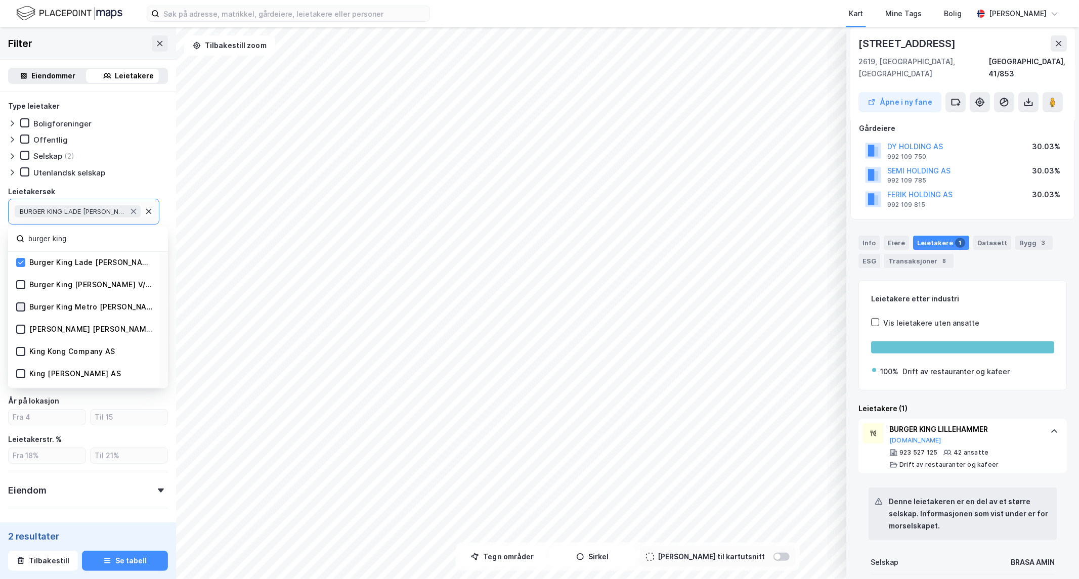
click at [24, 305] on div at bounding box center [20, 306] width 9 height 9
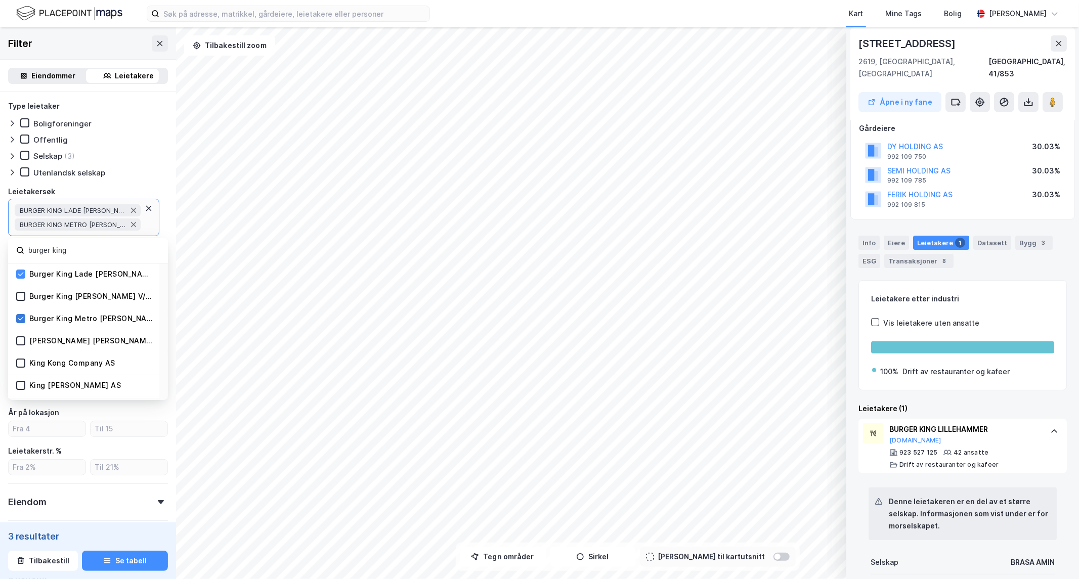
scroll to position [3, 0]
click at [22, 291] on icon at bounding box center [21, 293] width 6 height 4
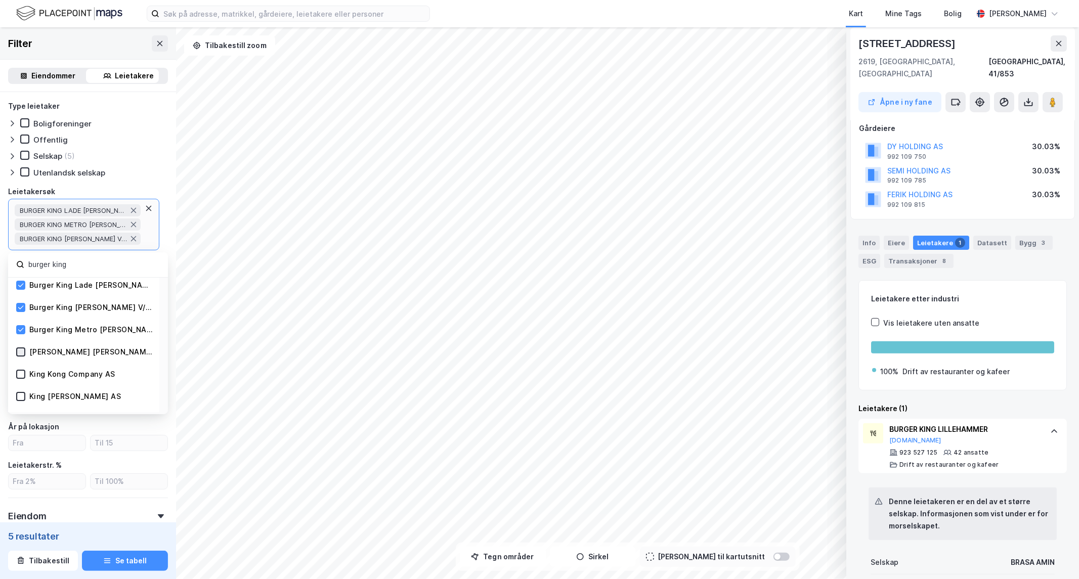
click at [21, 352] on icon at bounding box center [20, 351] width 7 height 7
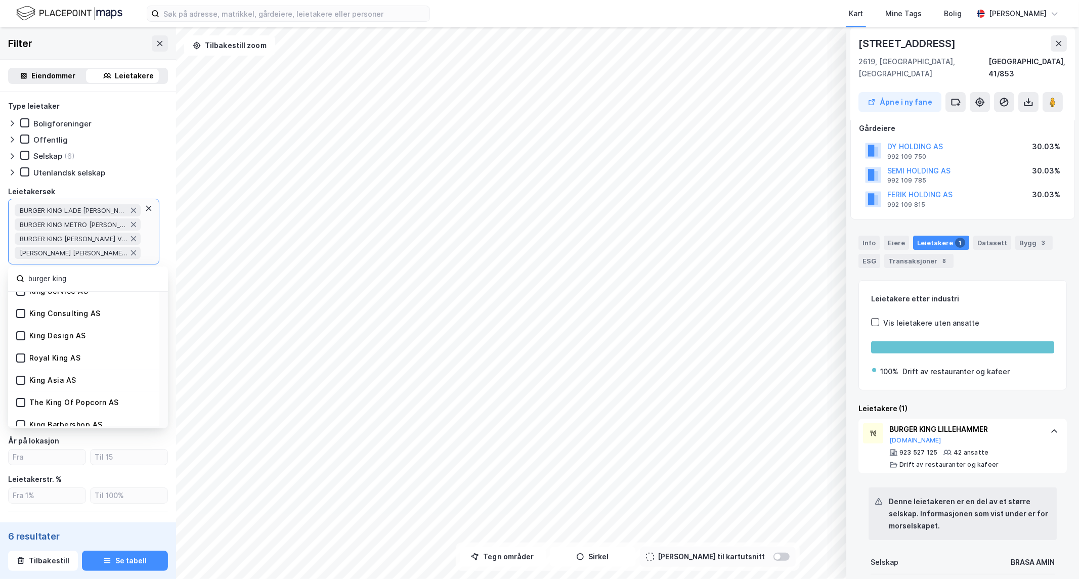
scroll to position [588, 0]
click at [158, 476] on div "Leietakerstr. %" at bounding box center [88, 479] width 160 height 12
click at [117, 254] on div "BURGER KING LADE THOMAS HAMMEREN BURGER KING METRO SENTER V/TÅRD MATHIESEN BURG…" at bounding box center [78, 231] width 126 height 55
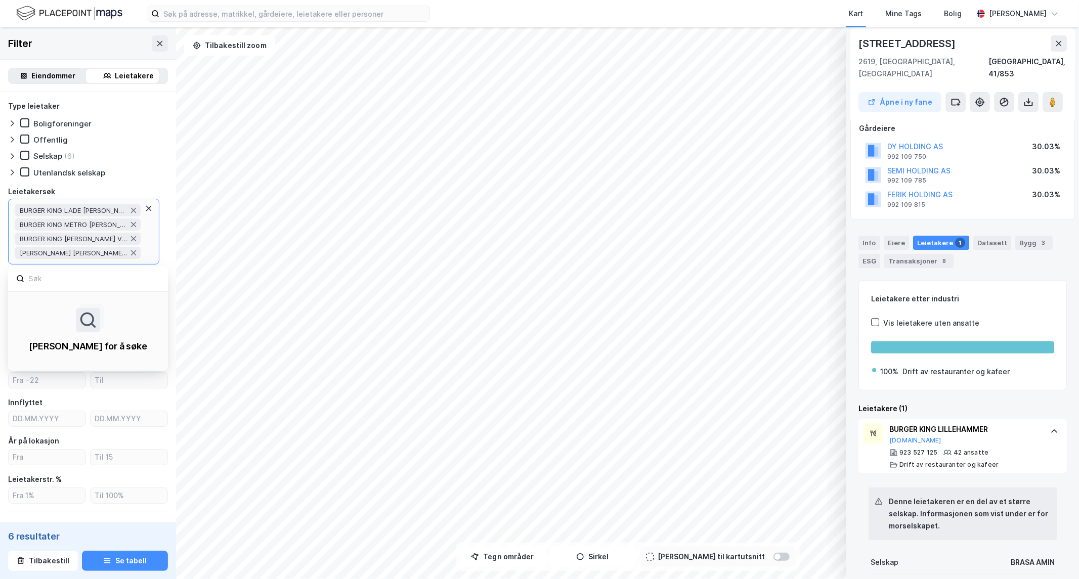
click at [75, 272] on input at bounding box center [93, 279] width 132 height 14
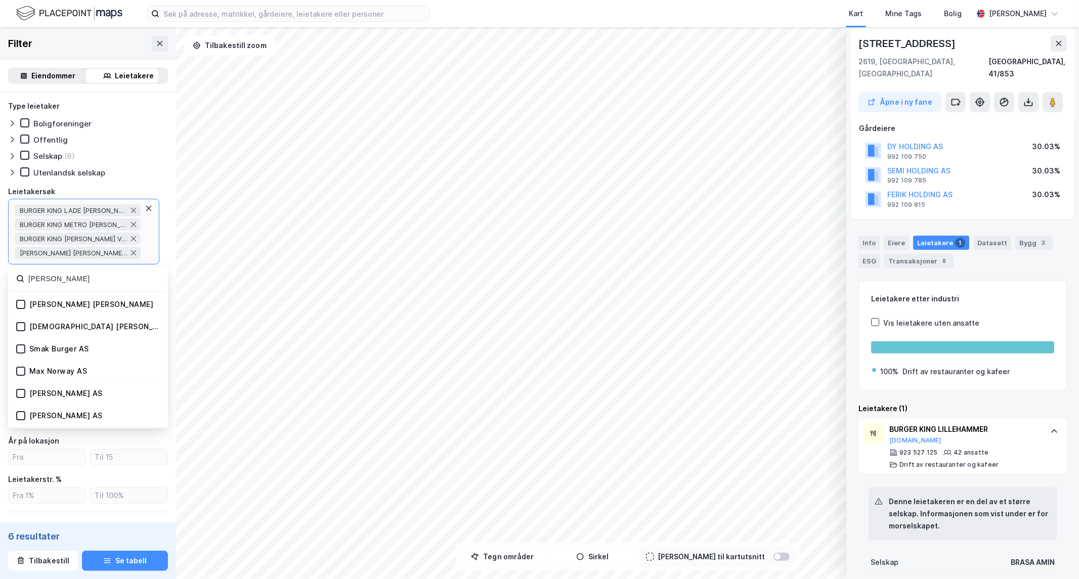
scroll to position [0, 0]
type input "max burger"
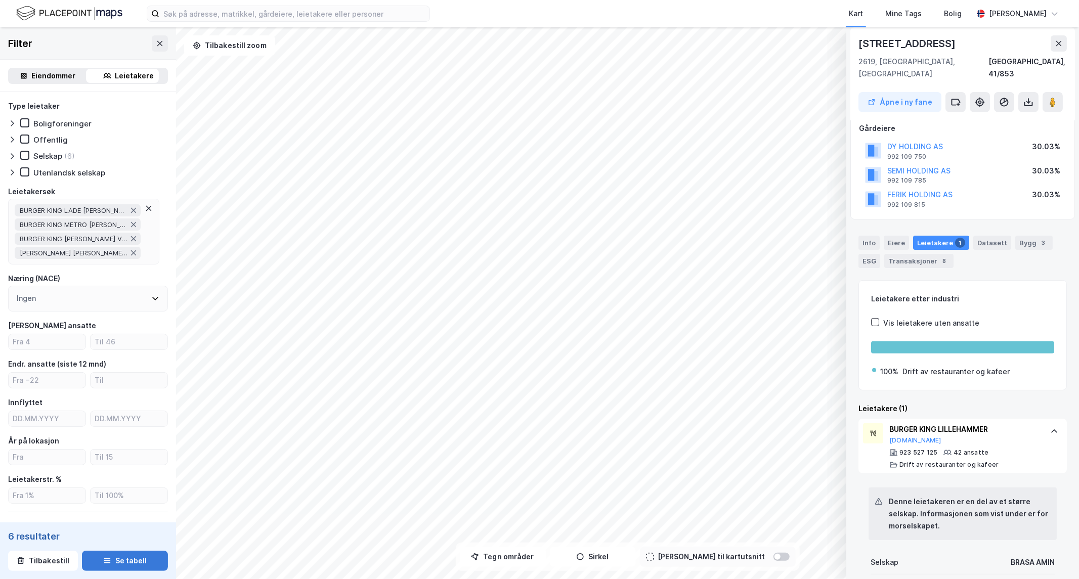
click at [114, 567] on button "Se tabell" at bounding box center [125, 561] width 86 height 20
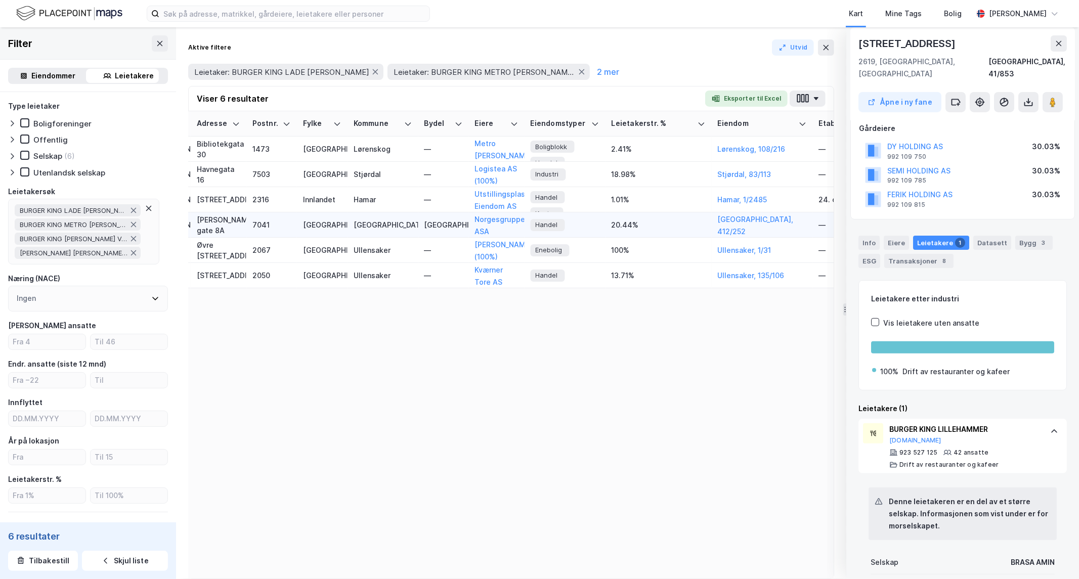
scroll to position [0, 1437]
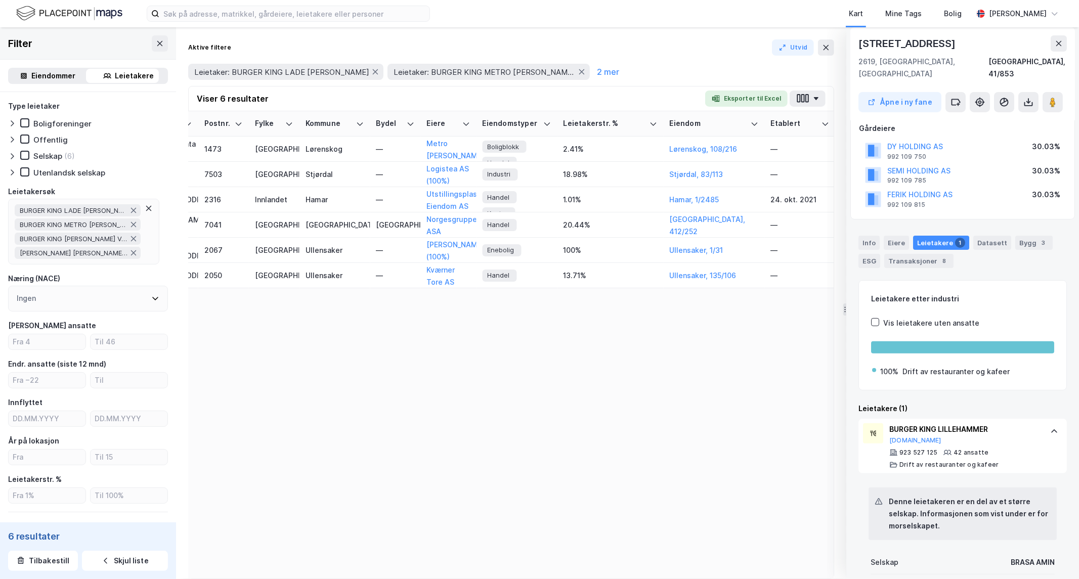
click at [411, 401] on div "Leietaker Ansatte (leietaker) Endr. ansatte (12 mnd) Innflyttet År på lokasjon …" at bounding box center [511, 344] width 645 height 467
click at [831, 48] on button at bounding box center [826, 47] width 16 height 16
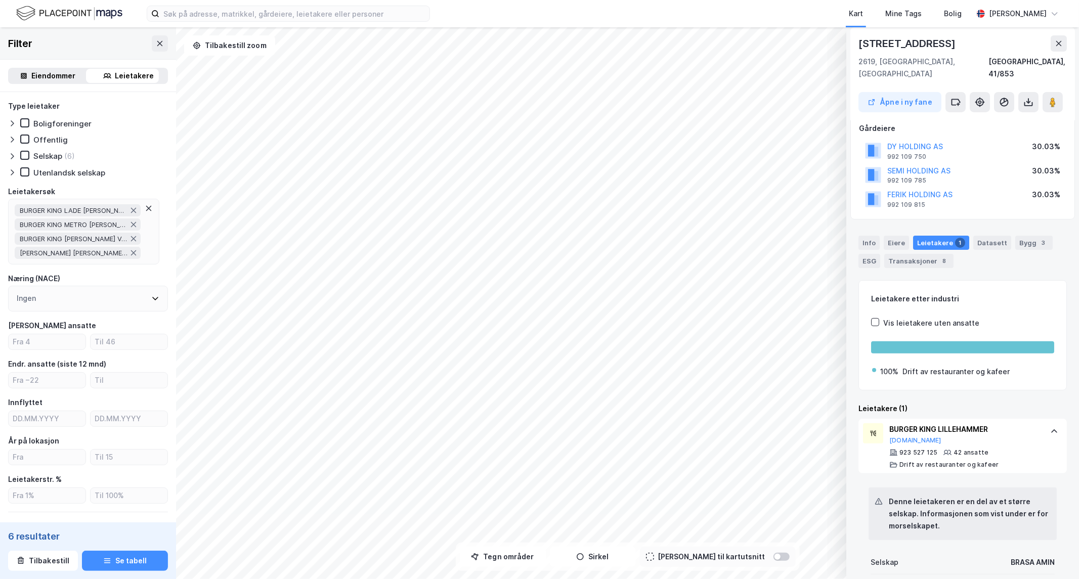
click at [148, 207] on icon at bounding box center [149, 209] width 6 height 6
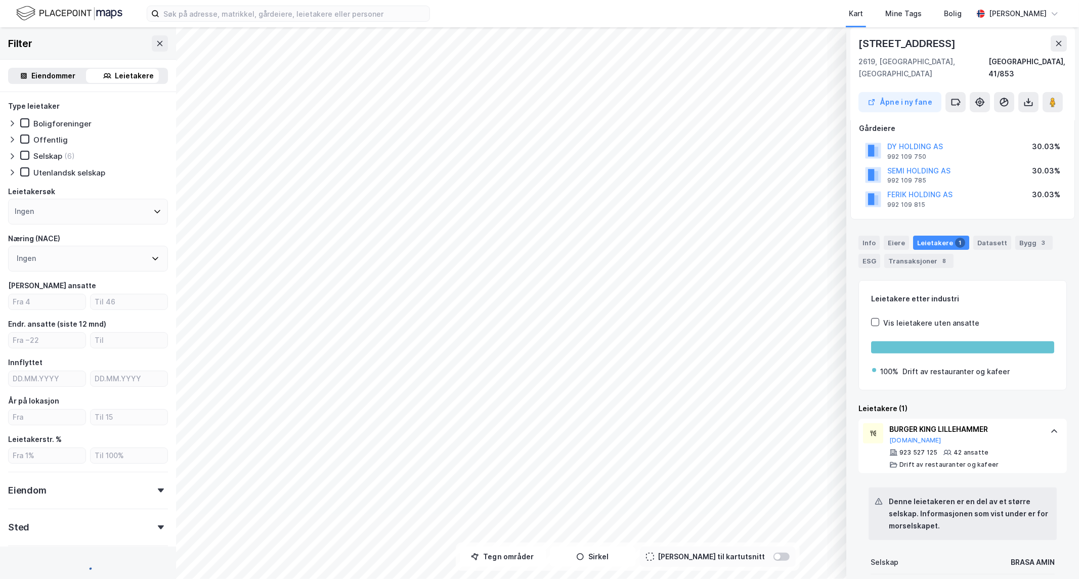
click at [75, 214] on div "Ingen" at bounding box center [88, 212] width 160 height 26
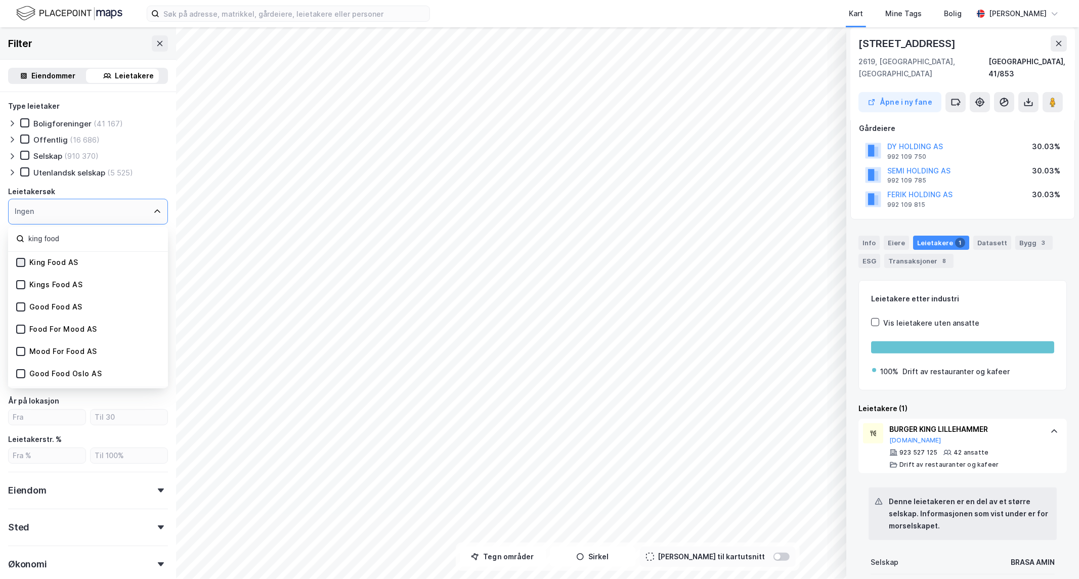
click at [18, 261] on icon at bounding box center [21, 262] width 6 height 4
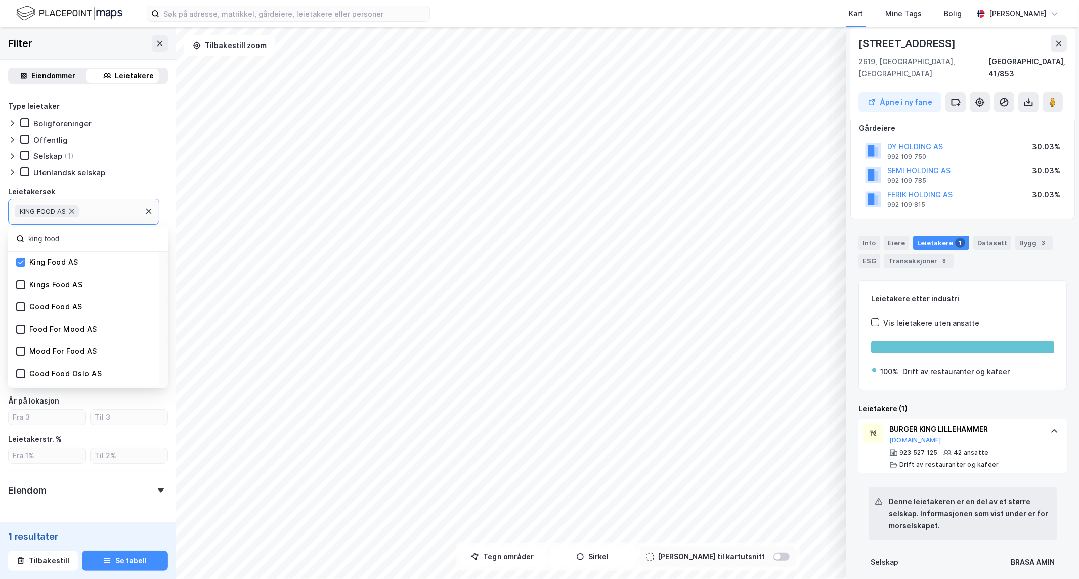
click at [147, 210] on icon at bounding box center [149, 211] width 8 height 8
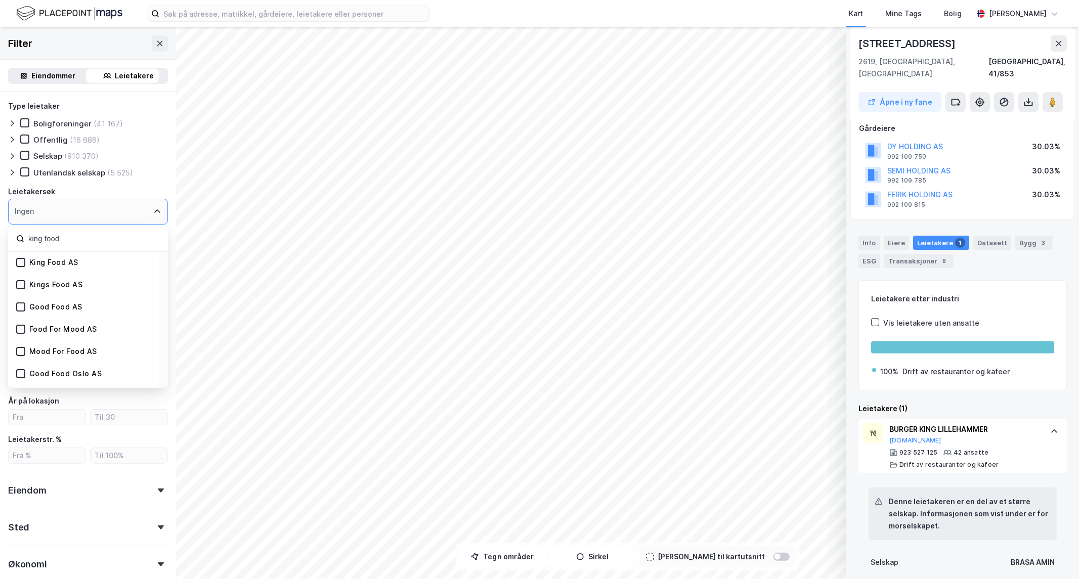
click at [110, 216] on div "Ingen" at bounding box center [88, 212] width 160 height 26
click at [87, 245] on div "king food" at bounding box center [88, 239] width 160 height 25
drag, startPoint x: 88, startPoint y: 236, endPoint x: 0, endPoint y: 240, distance: 88.1
click at [0, 240] on div "Type leietaker Boligforeninger (41 167) Offentlig (16 686) Selskap (910 370) Ut…" at bounding box center [88, 362] width 176 height 541
type input "bk scandi"
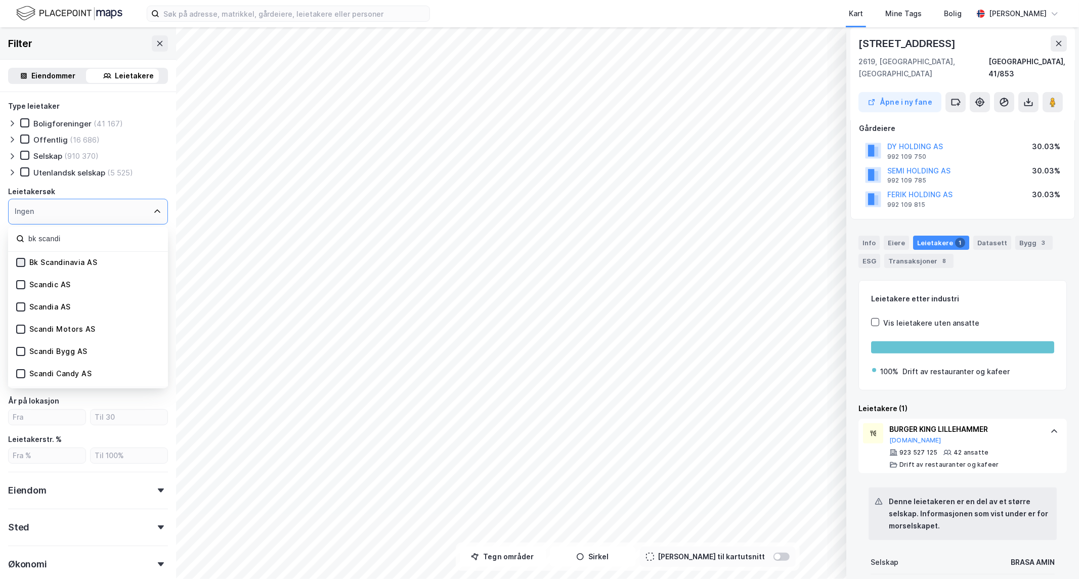
click at [21, 259] on icon at bounding box center [20, 262] width 7 height 7
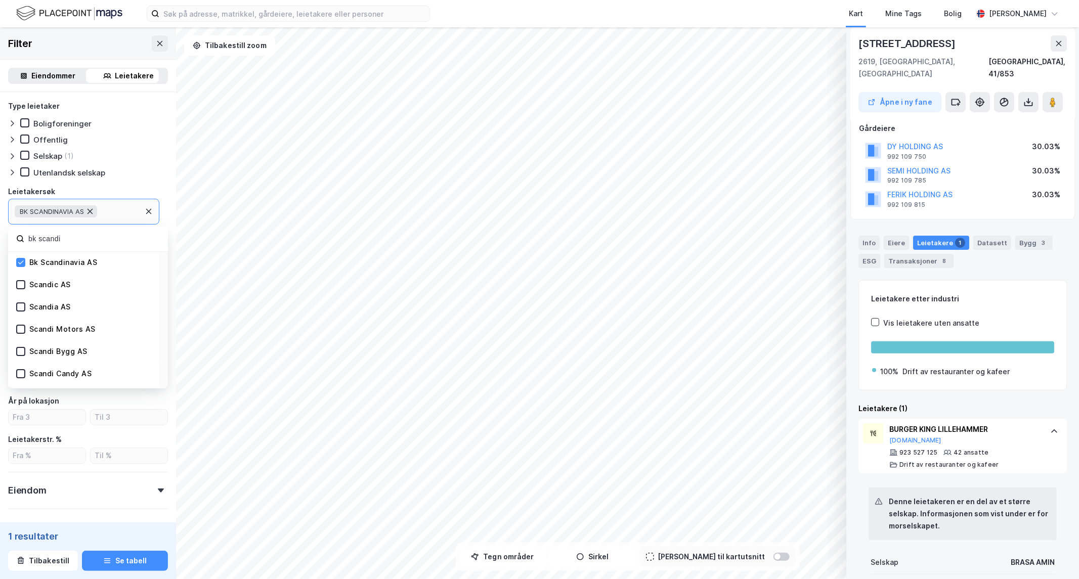
click at [93, 211] on icon at bounding box center [90, 211] width 8 height 8
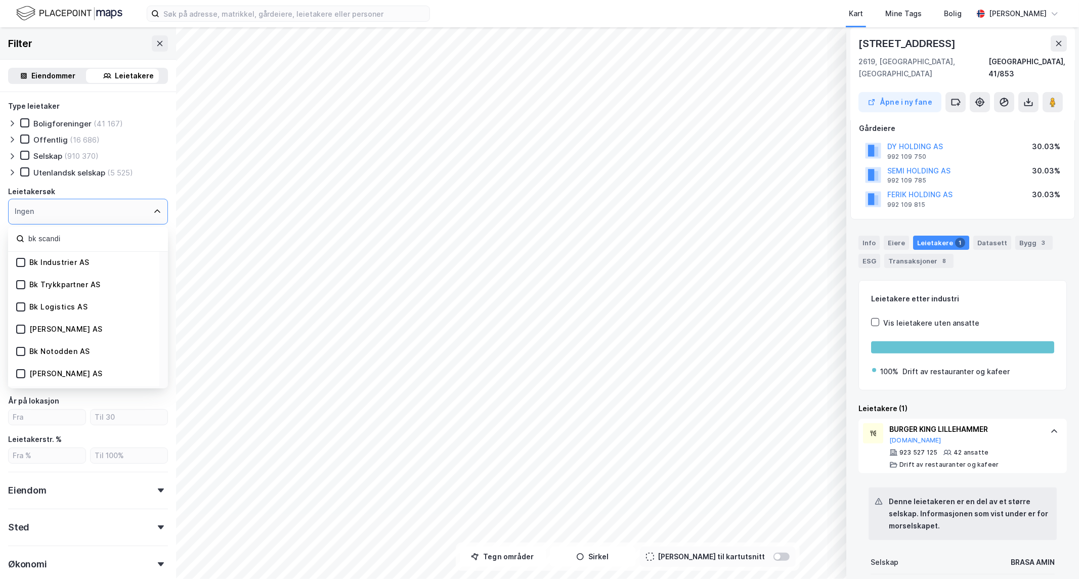
scroll to position [246, 0]
click at [156, 208] on div "Ingen" at bounding box center [88, 212] width 160 height 26
click at [154, 210] on icon at bounding box center [157, 212] width 6 height 4
click at [159, 179] on div "Type leietaker Boligforeninger (41 167) Offentlig (16 686) Selskap (910 370) Ut…" at bounding box center [88, 337] width 160 height 474
click at [94, 255] on div "Ingen" at bounding box center [88, 259] width 160 height 26
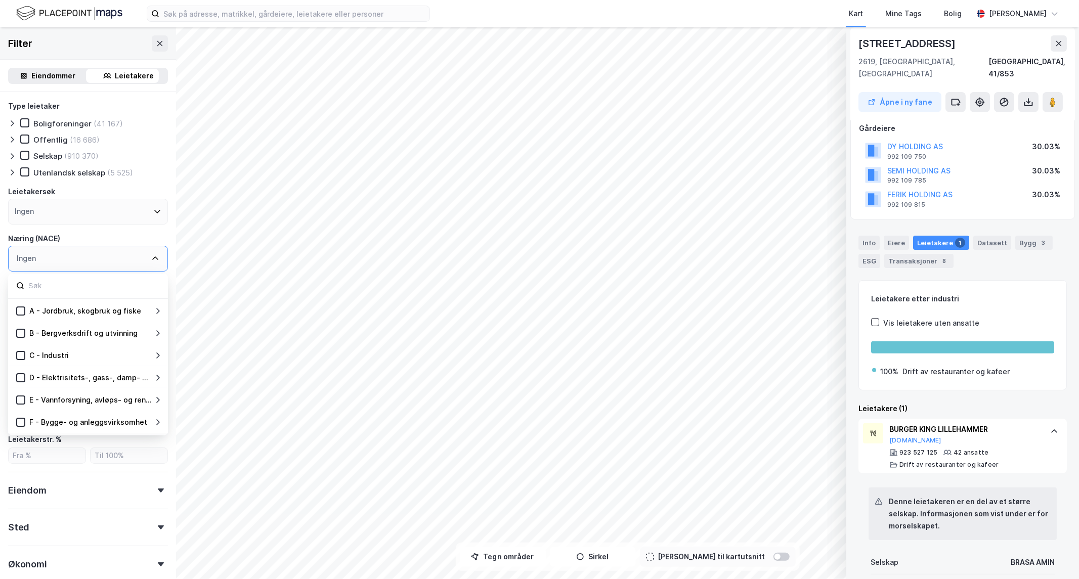
click at [94, 255] on div "Ingen" at bounding box center [88, 259] width 160 height 26
click at [128, 246] on div "Ingen" at bounding box center [88, 259] width 160 height 26
click at [151, 255] on icon at bounding box center [155, 258] width 8 height 8
click at [147, 235] on div "Næring (NACE)" at bounding box center [88, 239] width 160 height 12
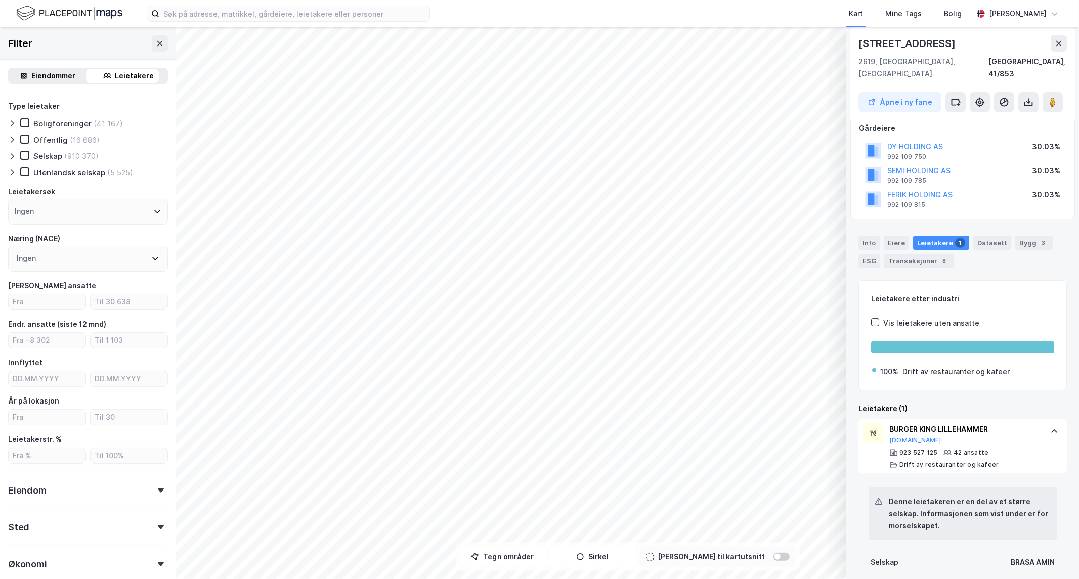
click at [145, 215] on div "Ingen" at bounding box center [88, 212] width 160 height 26
click at [97, 245] on div at bounding box center [88, 239] width 160 height 25
click at [95, 243] on input at bounding box center [93, 239] width 132 height 14
type input "burger king as"
click at [152, 51] on button at bounding box center [160, 43] width 16 height 16
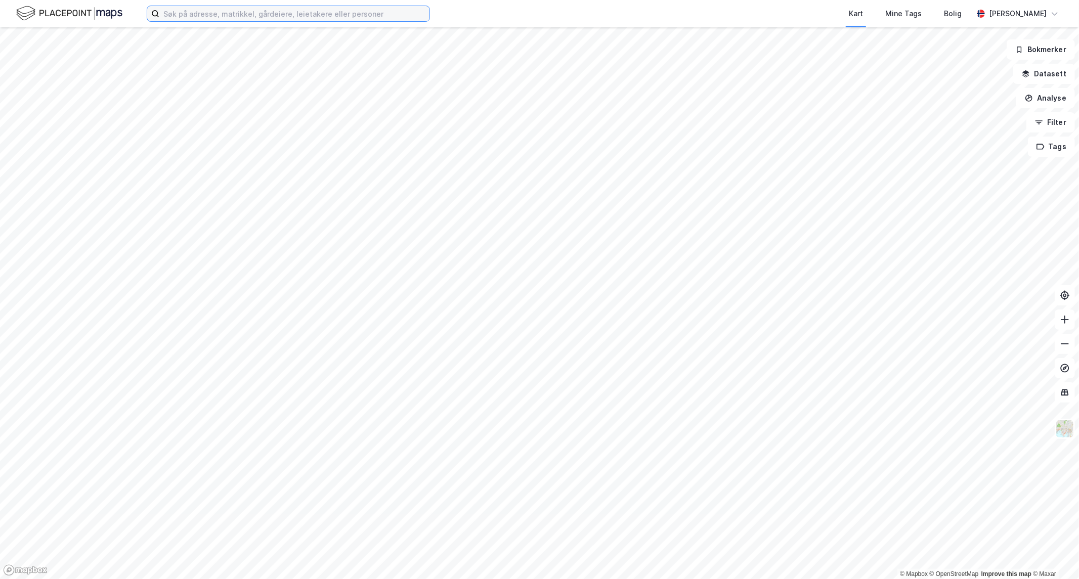
click at [236, 21] on input at bounding box center [294, 13] width 270 height 15
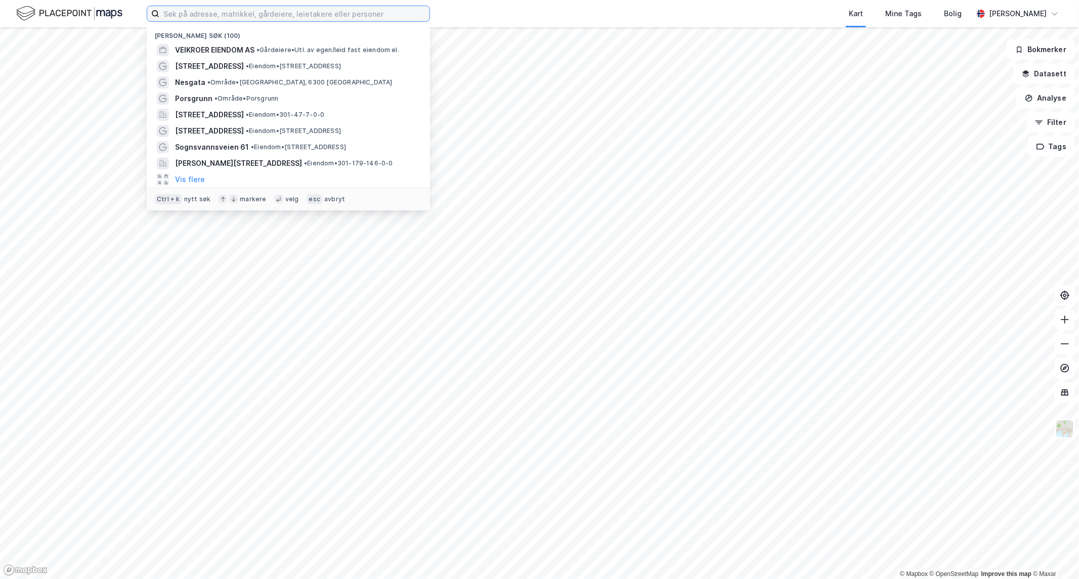
paste input "[STREET_ADDRESS]"
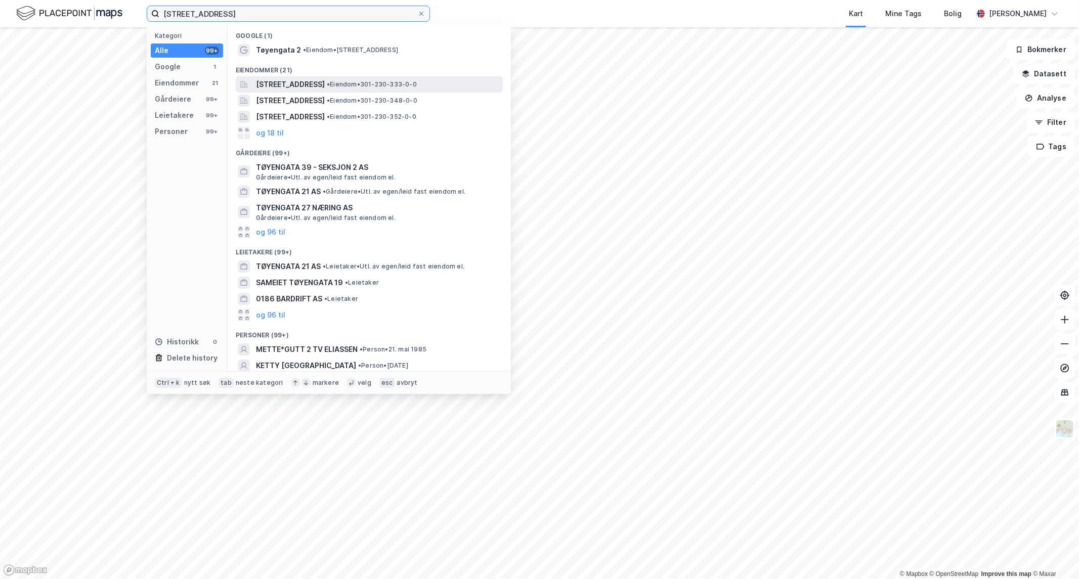
type input "[STREET_ADDRESS]"
click at [313, 79] on span "[STREET_ADDRESS]" at bounding box center [290, 84] width 69 height 12
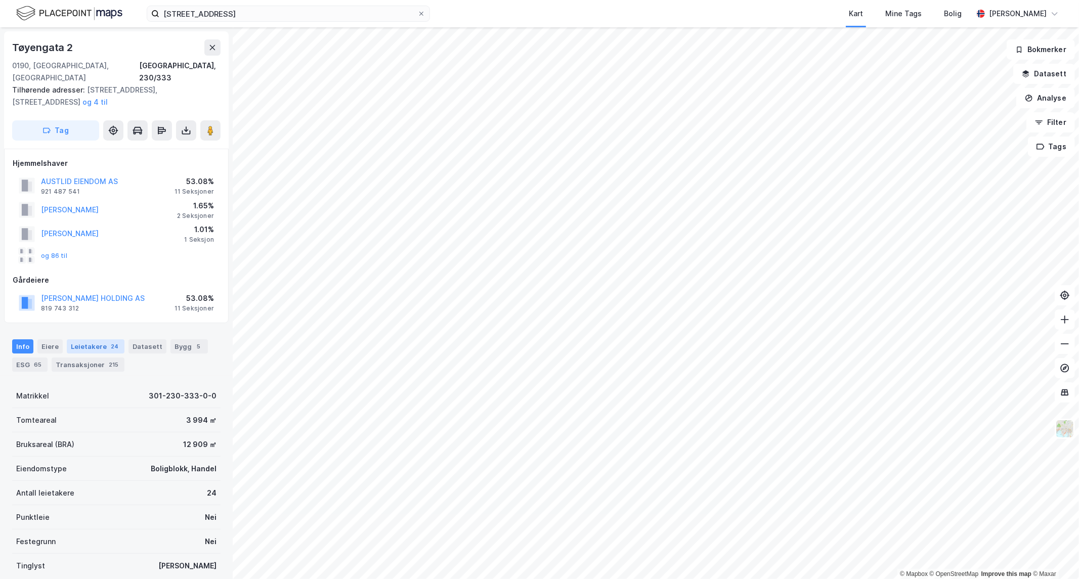
click at [98, 339] on div "Leietakere 24" at bounding box center [96, 346] width 58 height 14
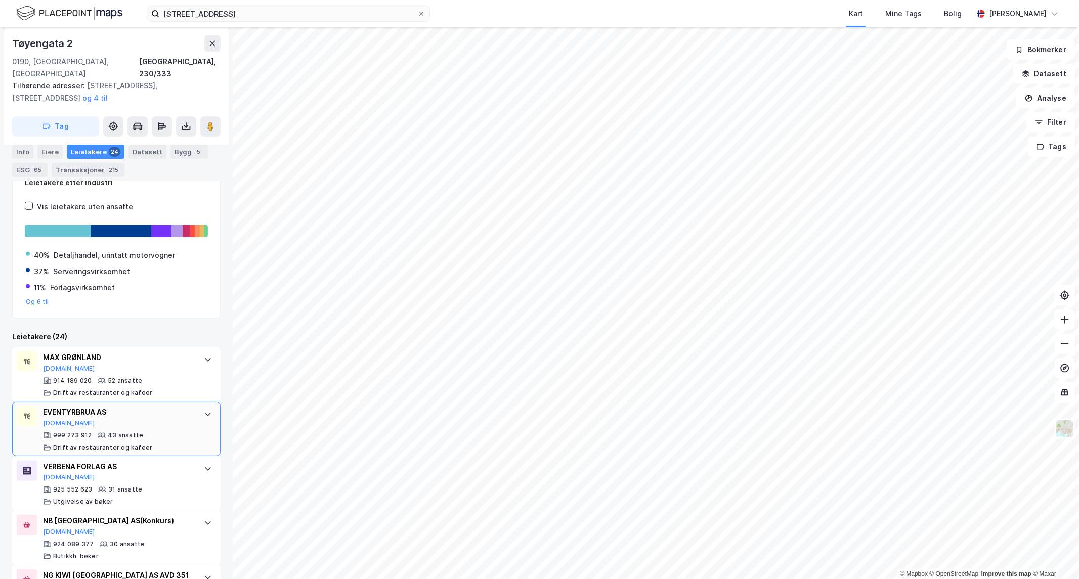
scroll to position [220, 0]
click at [125, 354] on div "MAX GRØNLAND [DOMAIN_NAME]" at bounding box center [118, 361] width 151 height 21
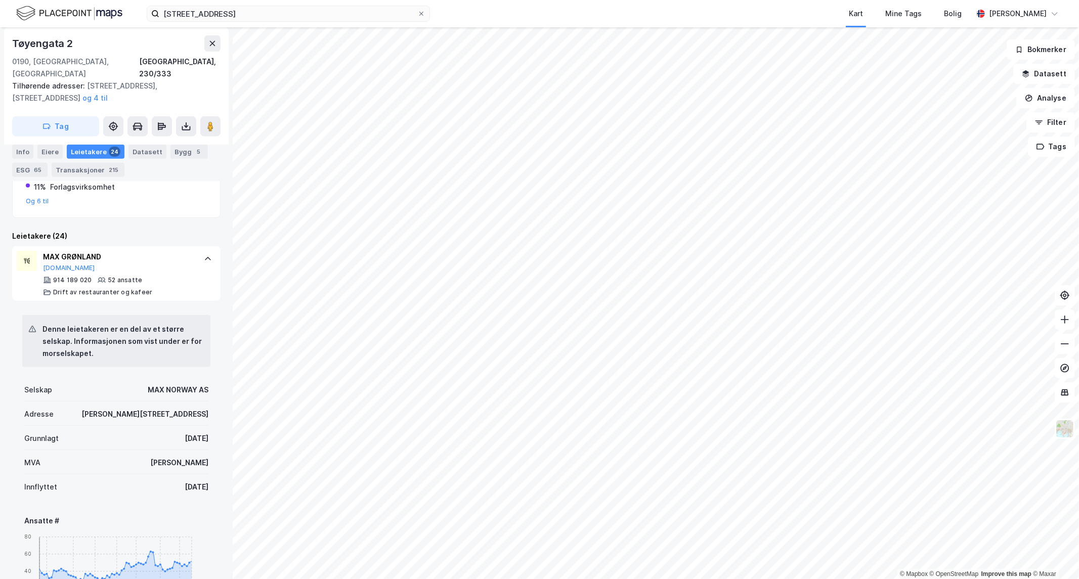
scroll to position [322, 0]
drag, startPoint x: 104, startPoint y: 342, endPoint x: 46, endPoint y: 312, distance: 65.4
click at [46, 322] on div "Denne leietakeren er en del av et større selskap. Informasjonen som vist under …" at bounding box center [122, 340] width 160 height 36
click at [149, 352] on div "Denne leietakeren er en del av et større selskap. Informasjonen som vist under …" at bounding box center [116, 340] width 188 height 53
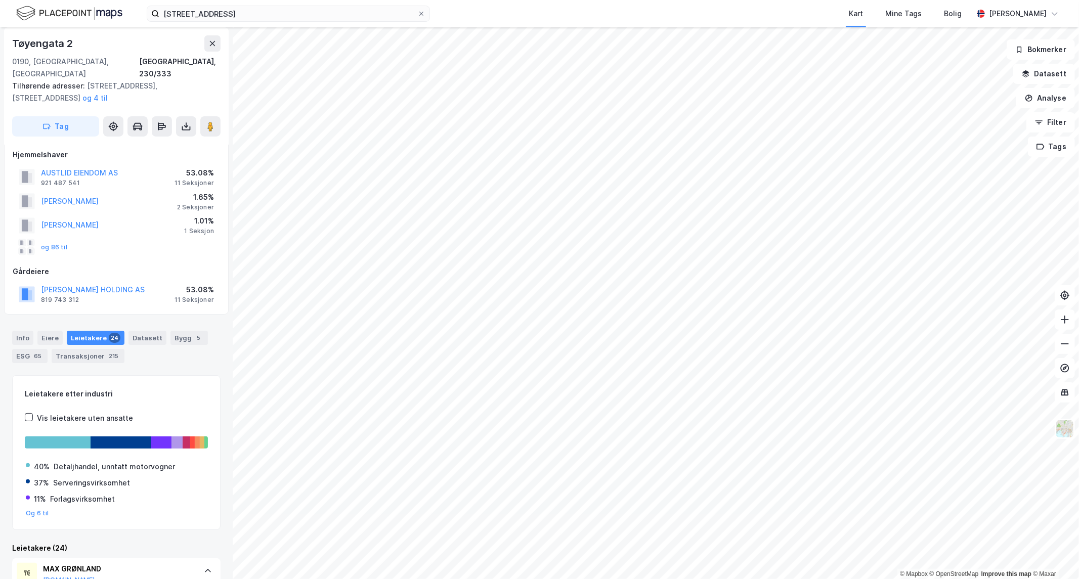
scroll to position [8, 0]
click at [210, 48] on button at bounding box center [212, 43] width 16 height 16
